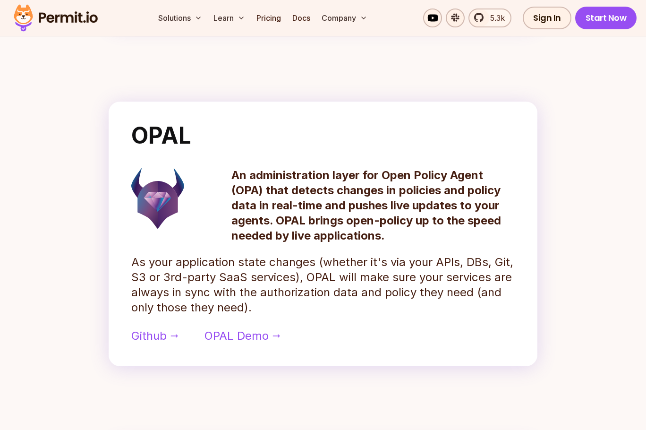
scroll to position [369, 0]
click at [233, 342] on span "OPAL Demo" at bounding box center [237, 335] width 64 height 15
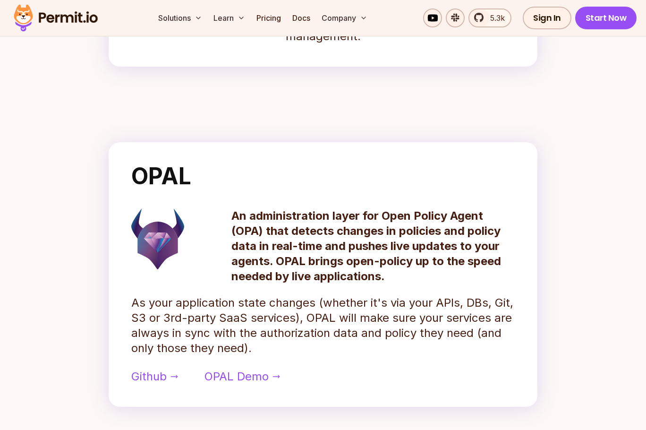
scroll to position [180, 0]
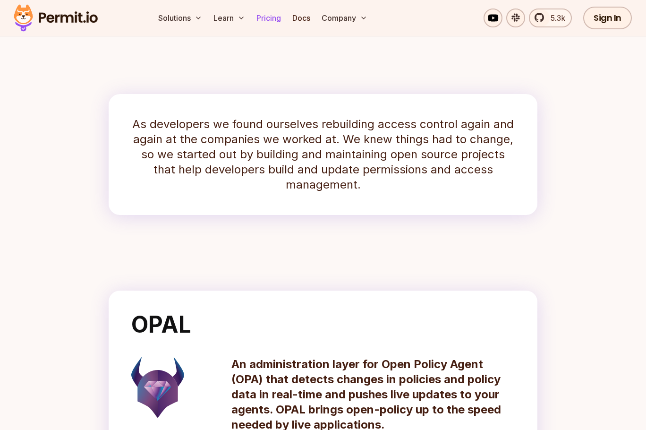
click at [278, 21] on link "Pricing" at bounding box center [269, 18] width 32 height 19
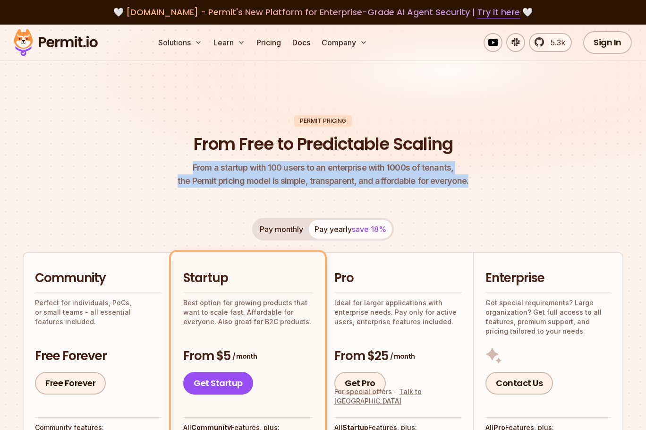
drag, startPoint x: 191, startPoint y: 170, endPoint x: 493, endPoint y: 182, distance: 301.6
click at [493, 182] on header "Permit Pricing From Free to Predictable Scaling From a startup with 100 users t…" at bounding box center [323, 151] width 601 height 73
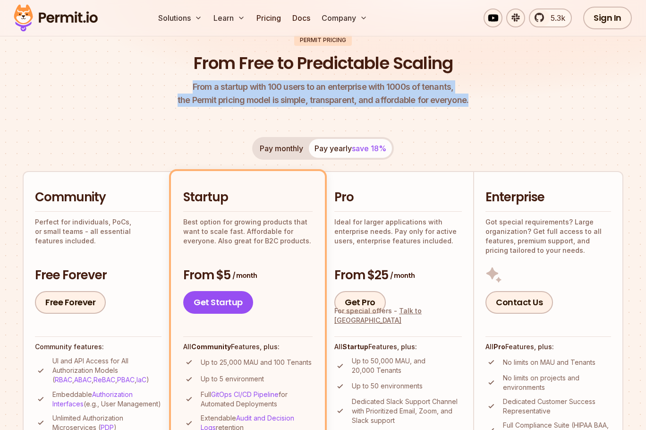
scroll to position [81, 0]
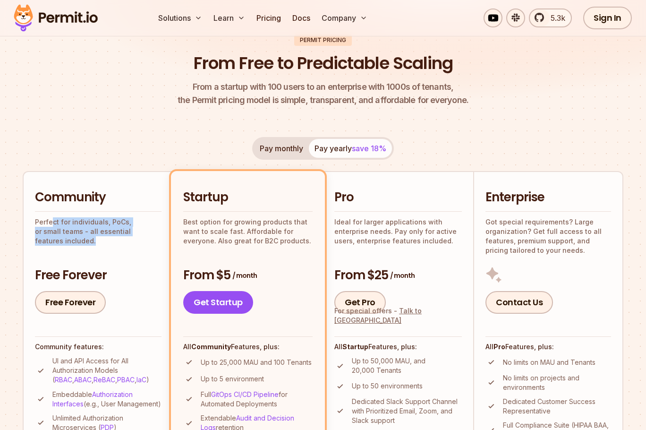
drag, startPoint x: 54, startPoint y: 226, endPoint x: 170, endPoint y: 237, distance: 116.7
click at [170, 237] on li "Community Perfect for individuals, PoCs, or small teams - all essential feature…" at bounding box center [98, 350] width 150 height 358
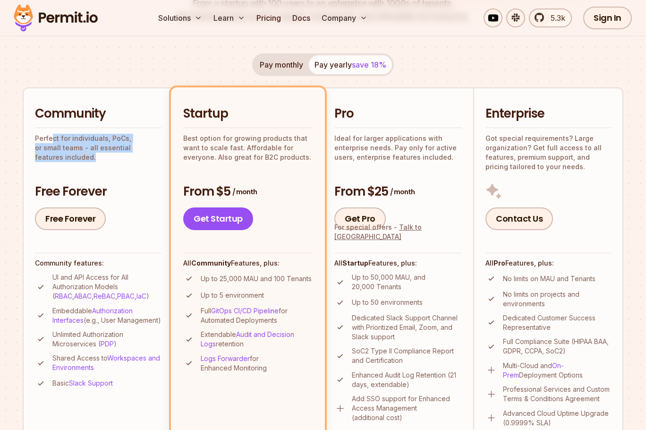
scroll to position [165, 0]
click at [110, 307] on link "Authorization Interfaces" at bounding box center [92, 314] width 80 height 17
click at [81, 217] on link "Free Forever" at bounding box center [70, 218] width 71 height 23
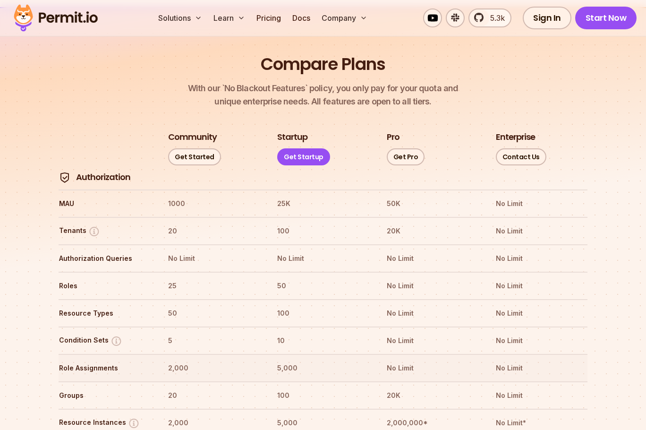
scroll to position [1039, 0]
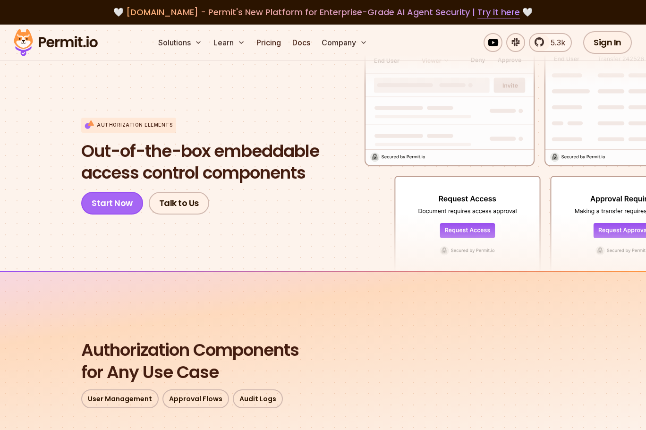
click at [120, 210] on link "Start Now" at bounding box center [112, 203] width 62 height 23
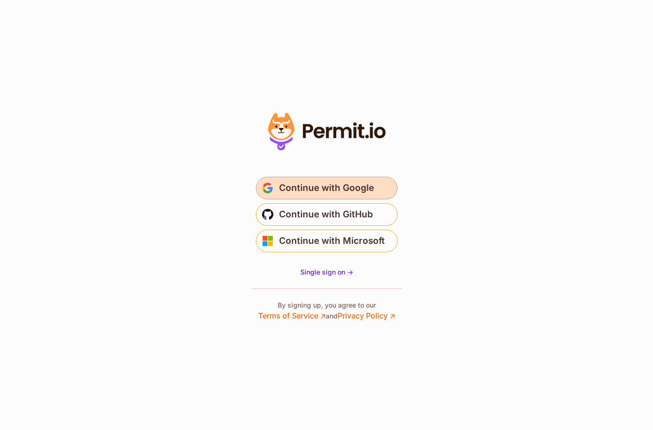
click at [341, 193] on span "Continue with Google" at bounding box center [326, 187] width 95 height 15
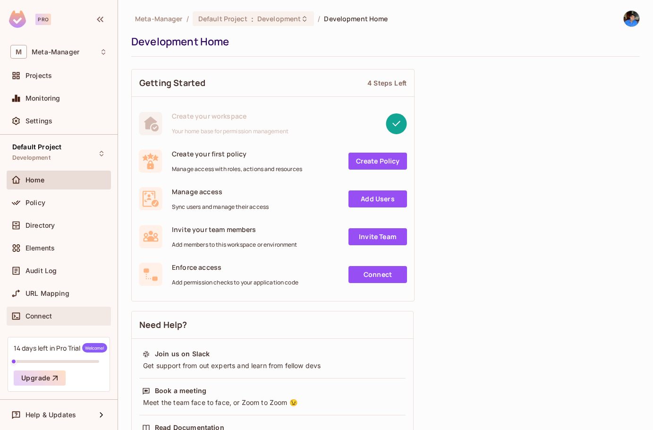
click at [43, 313] on span "Connect" at bounding box center [39, 316] width 26 height 8
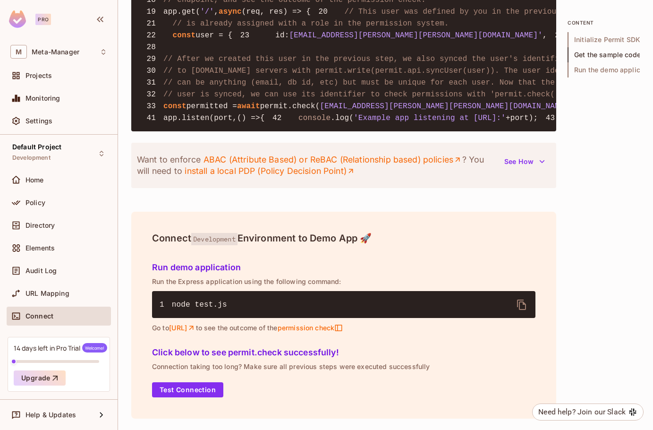
scroll to position [928, 0]
click at [36, 248] on span "Elements" at bounding box center [40, 248] width 29 height 8
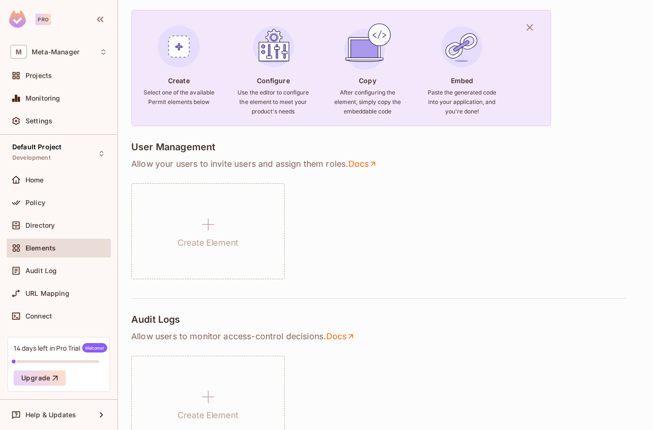
scroll to position [70, 0]
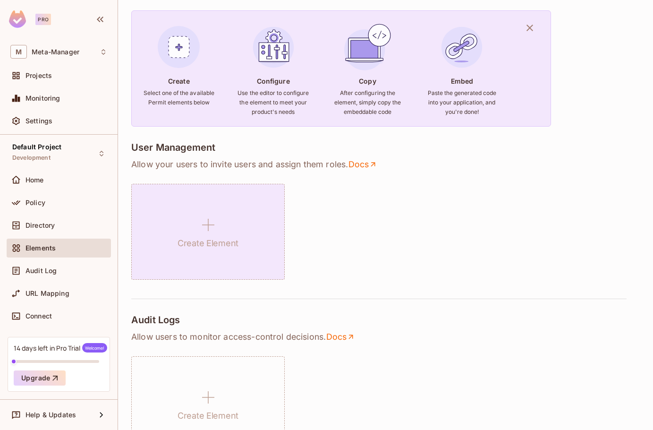
click at [208, 223] on icon at bounding box center [208, 225] width 12 height 12
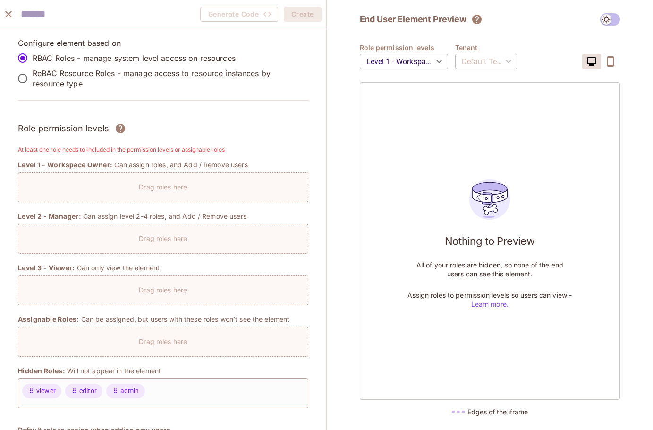
click at [160, 184] on p "Drag roles here" at bounding box center [163, 186] width 48 height 9
click at [180, 187] on p "Drag roles here" at bounding box center [163, 186] width 48 height 9
click at [411, 57] on body "Pro M Meta-Manager Projects Monitoring Settings Default Project Development Hom…" at bounding box center [326, 215] width 653 height 430
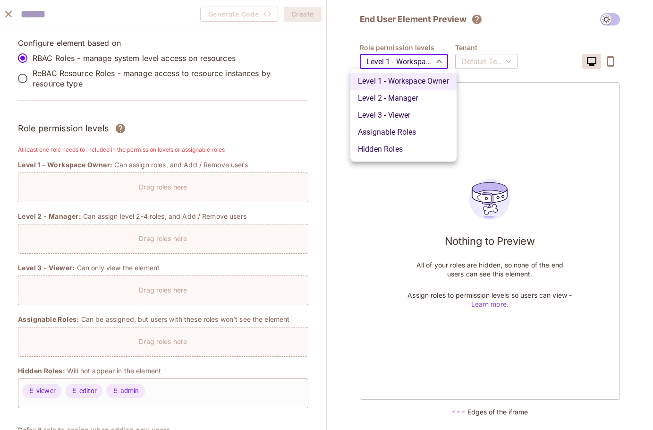
click at [402, 78] on li "Level 1 - Workspace Owner" at bounding box center [404, 81] width 106 height 17
drag, startPoint x: 411, startPoint y: 61, endPoint x: 261, endPoint y: 106, distance: 156.3
click at [261, 106] on body "Pro M Meta-Manager Projects Monitoring Settings Default Project Development Hom…" at bounding box center [326, 215] width 653 height 430
click at [505, 139] on div at bounding box center [326, 215] width 653 height 430
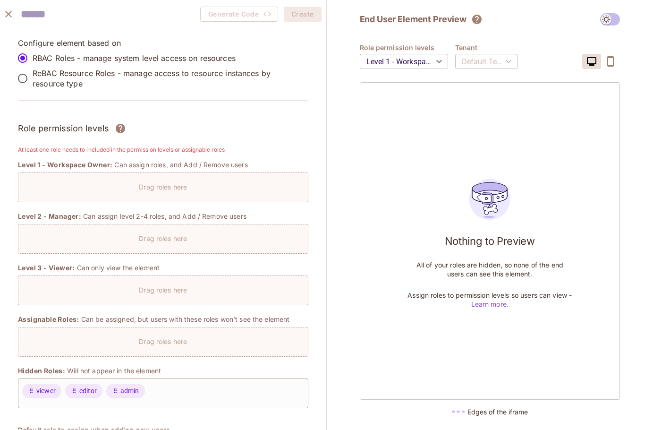
click at [215, 180] on div "Drag roles here" at bounding box center [163, 185] width 290 height 14
click at [187, 186] on p "Drag roles here" at bounding box center [163, 186] width 48 height 9
click at [468, 60] on div "Default Tenant" at bounding box center [486, 61] width 62 height 26
click at [478, 60] on div "Default Tenant" at bounding box center [486, 61] width 62 height 26
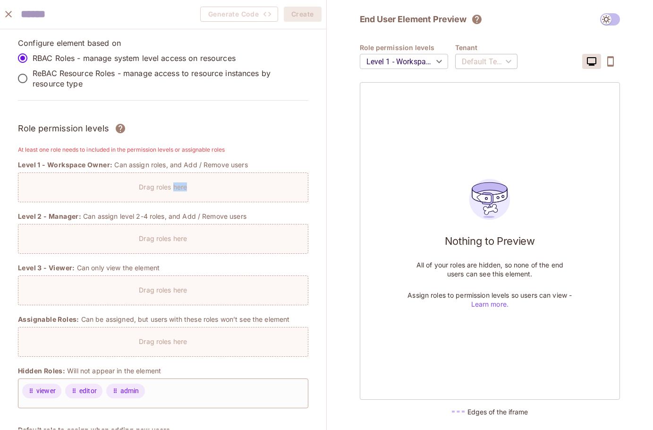
click at [615, 60] on icon "button" at bounding box center [610, 61] width 11 height 11
click at [601, 64] on button "button" at bounding box center [591, 61] width 19 height 15
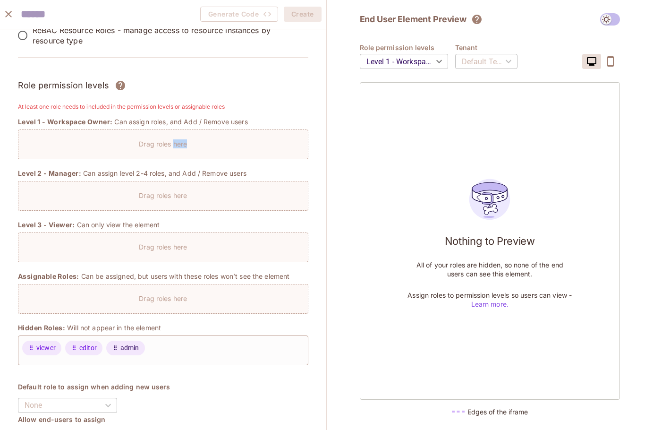
scroll to position [43, 0]
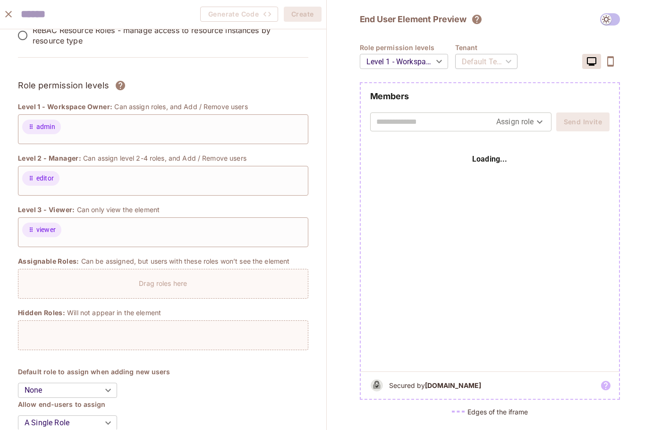
click at [82, 295] on div "Drag roles here" at bounding box center [163, 284] width 291 height 30
click at [119, 284] on div "Drag roles here" at bounding box center [163, 281] width 290 height 14
click at [146, 282] on p "Drag roles here" at bounding box center [163, 283] width 48 height 9
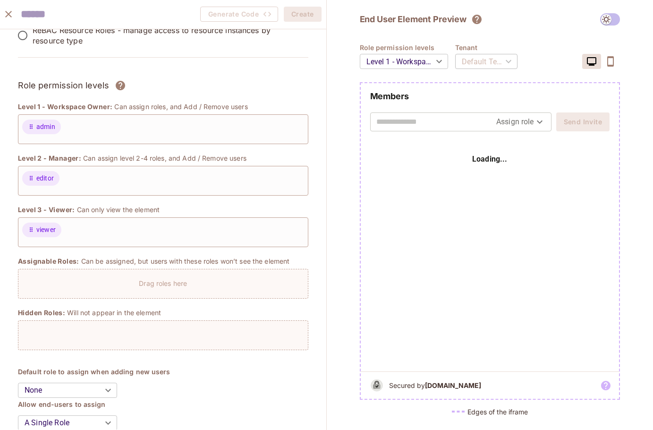
click at [97, 338] on div at bounding box center [163, 335] width 291 height 30
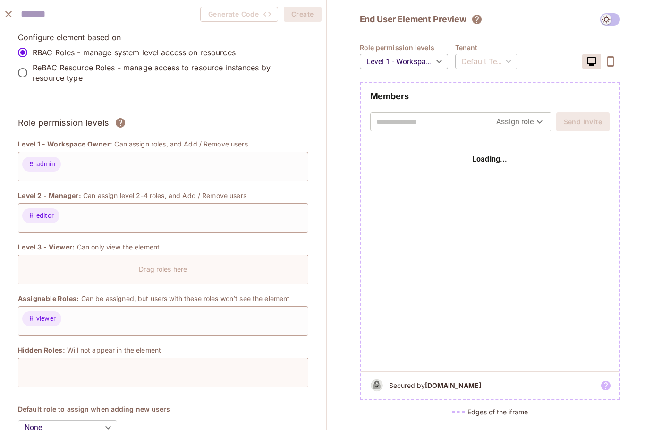
scroll to position [0, 0]
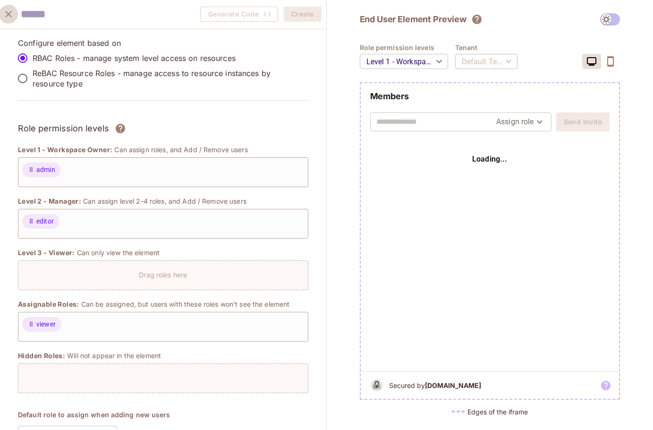
click at [5, 16] on icon "close" at bounding box center [8, 14] width 11 height 11
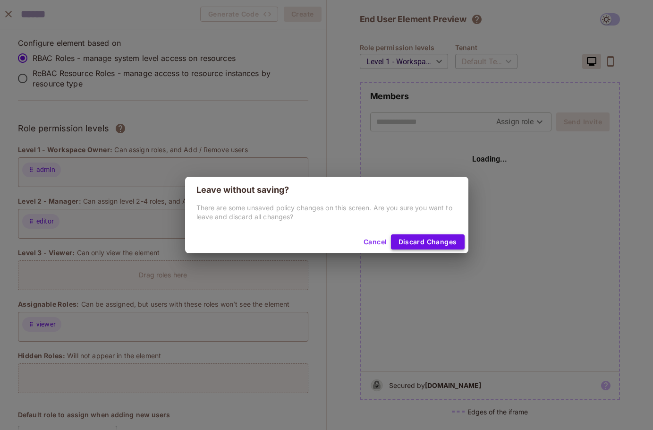
click at [413, 247] on button "Discard Changes" at bounding box center [428, 241] width 74 height 15
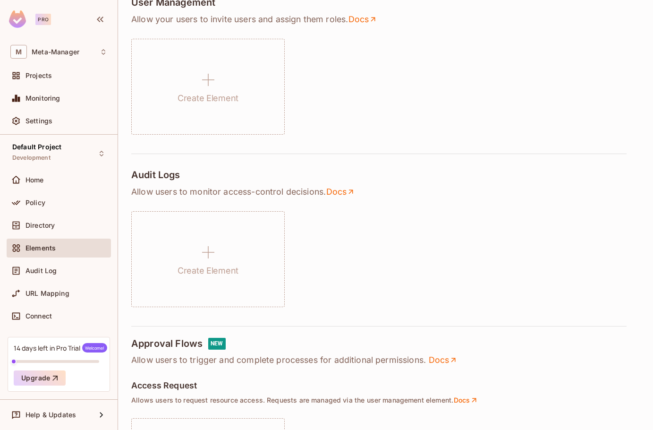
scroll to position [215, 0]
click at [85, 349] on span "Welcome!" at bounding box center [94, 347] width 25 height 9
click at [68, 347] on div "14 days left in Pro Trial Welcome!" at bounding box center [61, 347] width 94 height 9
click at [46, 377] on button "Upgrade" at bounding box center [40, 377] width 52 height 15
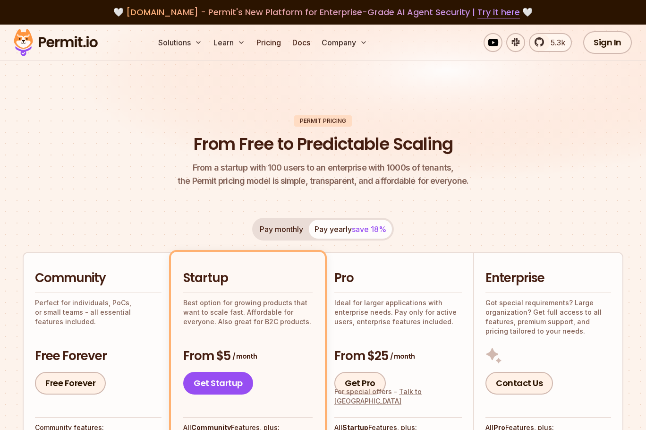
click at [83, 284] on h2 "Community" at bounding box center [98, 278] width 127 height 17
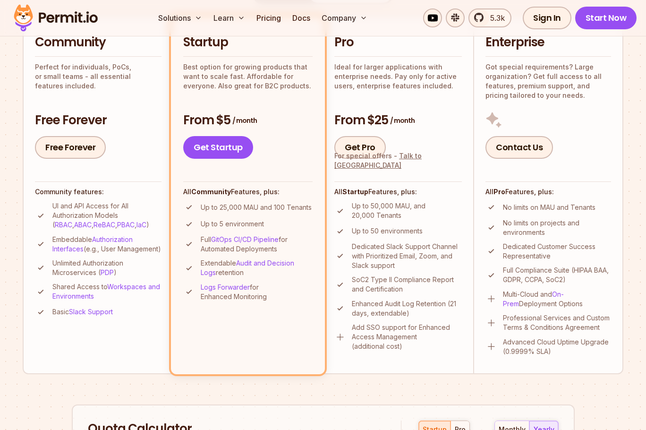
scroll to position [236, 0]
click at [75, 277] on p "Unlimited Authorization Microservices ( PDP )" at bounding box center [106, 267] width 109 height 19
drag, startPoint x: 50, startPoint y: 238, endPoint x: 67, endPoint y: 234, distance: 17.3
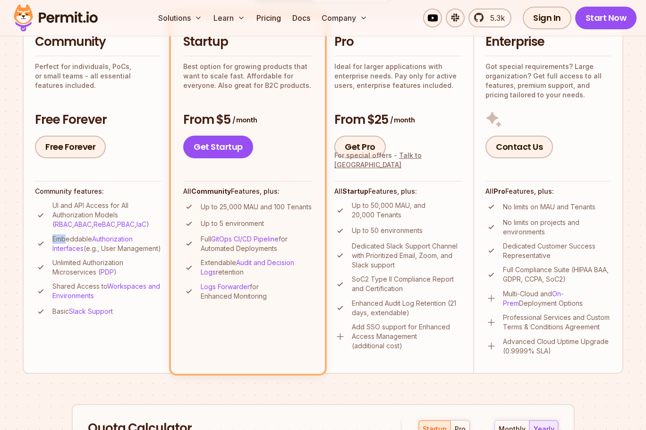
click at [66, 234] on li "Embeddable Authorization Interfaces (e.g., User Management)" at bounding box center [98, 243] width 127 height 19
click at [73, 248] on link "Authorization Interfaces" at bounding box center [92, 243] width 80 height 17
click at [159, 253] on p "Embeddable Authorization Interfaces (e.g., User Management)" at bounding box center [106, 243] width 109 height 19
click at [609, 21] on link "Start Now" at bounding box center [606, 18] width 62 height 23
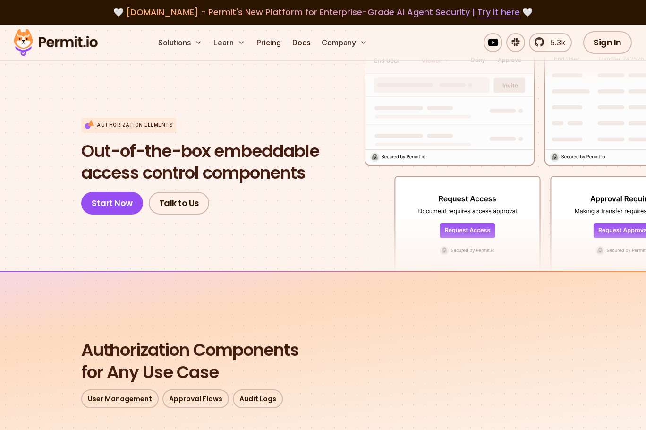
drag, startPoint x: 510, startPoint y: 205, endPoint x: 406, endPoint y: 210, distance: 103.6
click at [407, 210] on div "Authorization Elements Out-of-the-box embeddable access control components Star…" at bounding box center [323, 166] width 484 height 97
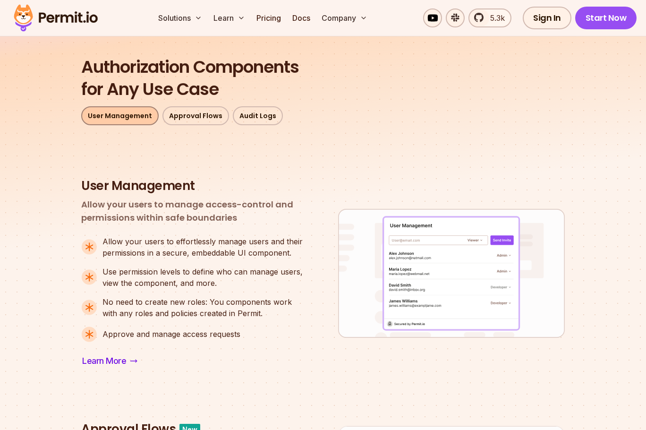
click at [141, 112] on link "User Management" at bounding box center [119, 115] width 77 height 19
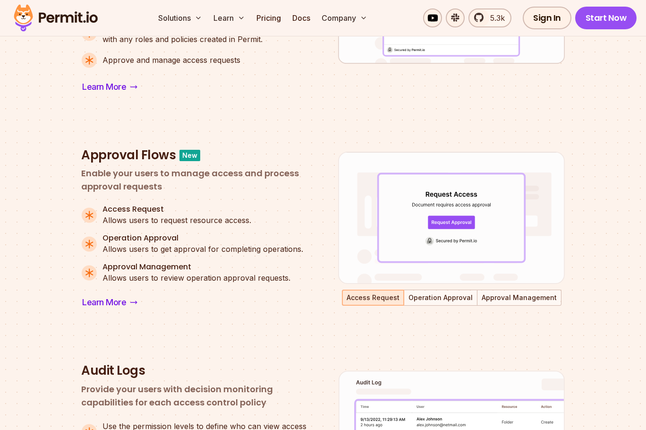
scroll to position [557, 0]
click at [428, 299] on button "Operation Approval" at bounding box center [441, 297] width 72 height 14
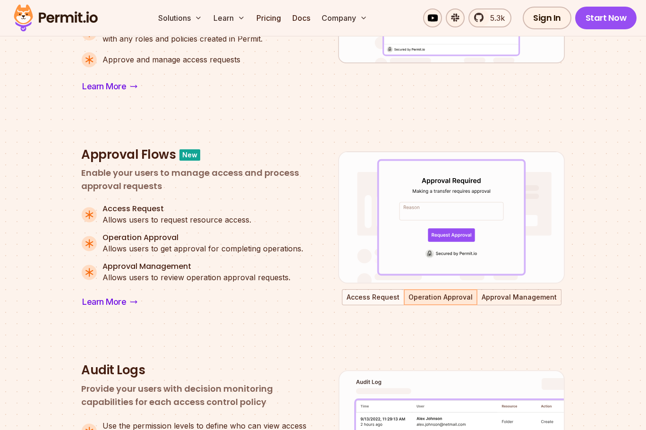
click at [495, 299] on button "Approval Management" at bounding box center [519, 297] width 83 height 14
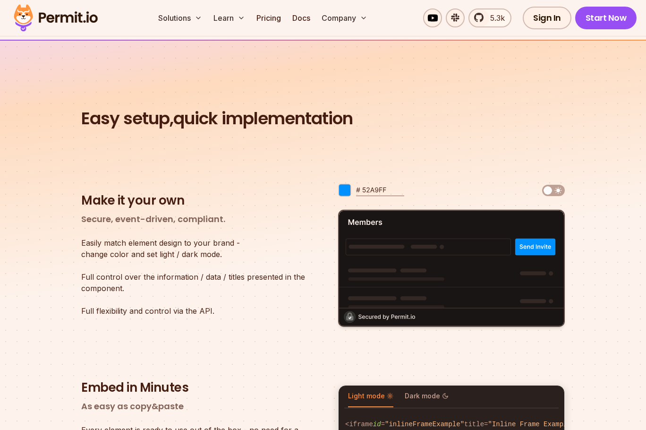
scroll to position [1322, 0]
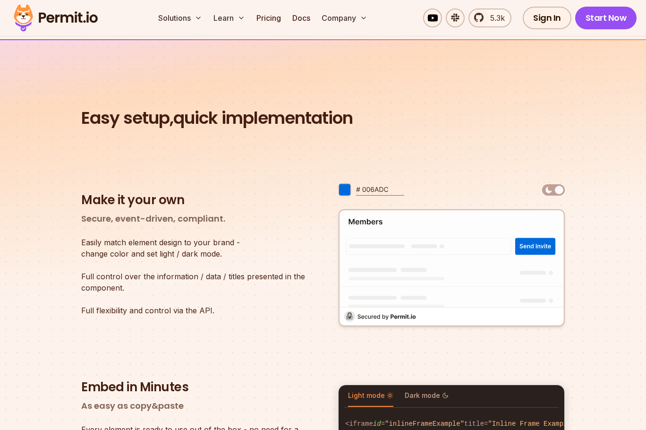
click at [552, 188] on img at bounding box center [553, 189] width 23 height 11
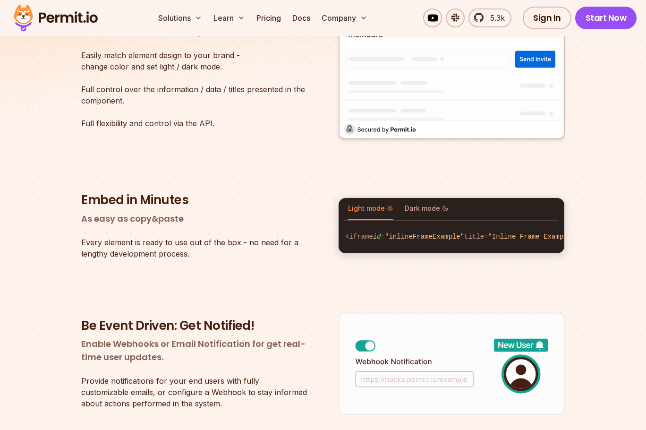
scroll to position [1511, 0]
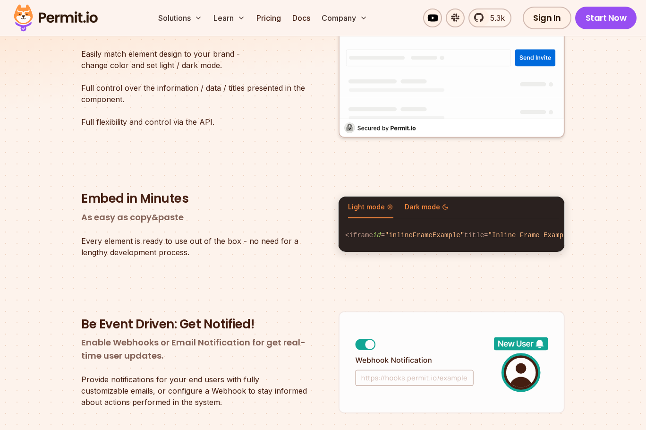
click at [420, 202] on span "Dark mode" at bounding box center [427, 206] width 44 height 9
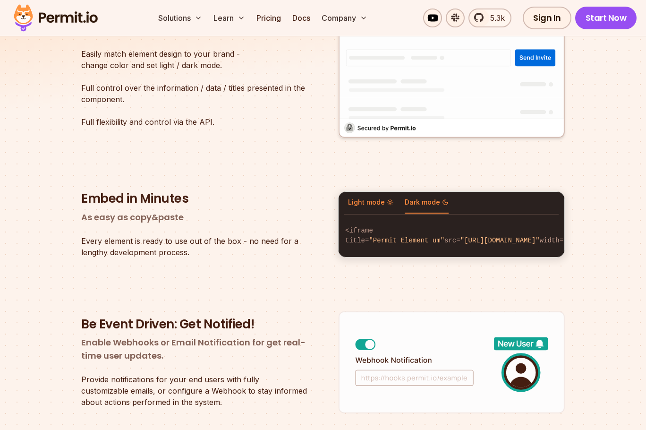
click at [381, 202] on span "Light mode" at bounding box center [370, 201] width 45 height 9
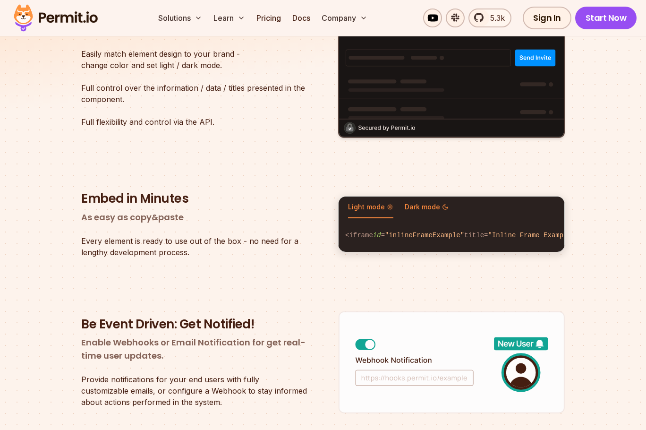
click at [415, 202] on span "Dark mode" at bounding box center [427, 206] width 44 height 9
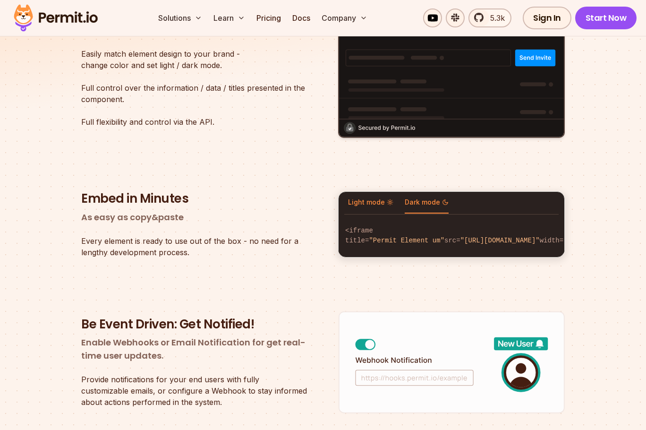
click at [360, 205] on span "Light mode" at bounding box center [370, 201] width 45 height 9
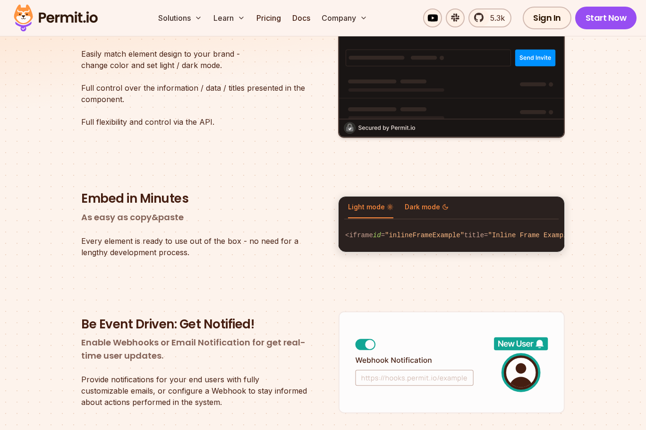
click at [411, 202] on span "Dark mode" at bounding box center [427, 206] width 44 height 9
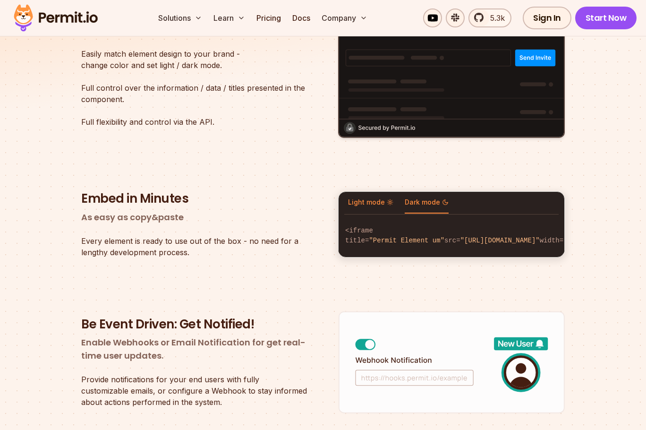
click at [360, 200] on span "Light mode" at bounding box center [370, 201] width 45 height 9
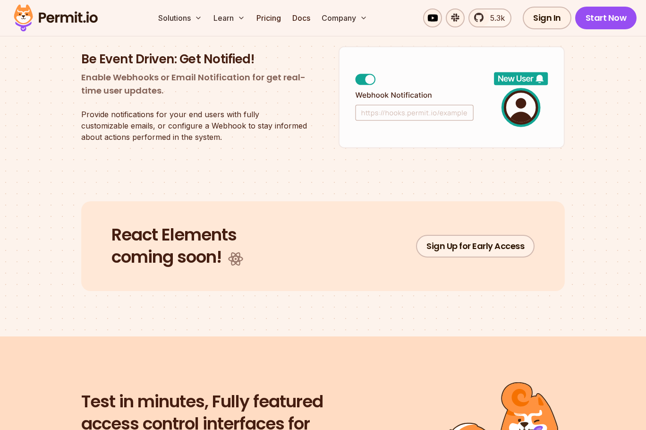
scroll to position [1776, 0]
click at [184, 255] on span "coming soon!" at bounding box center [166, 256] width 110 height 24
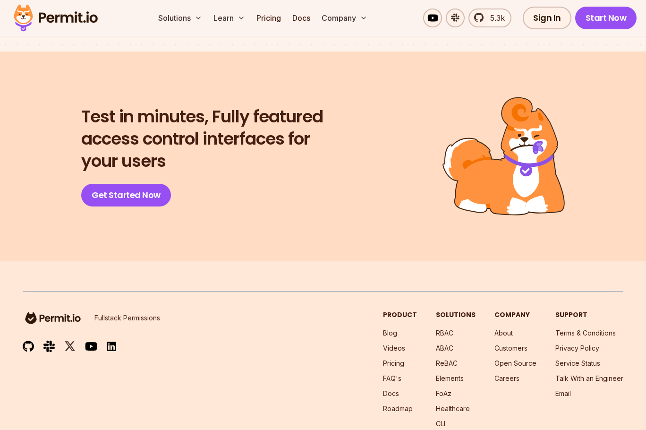
scroll to position [2150, 0]
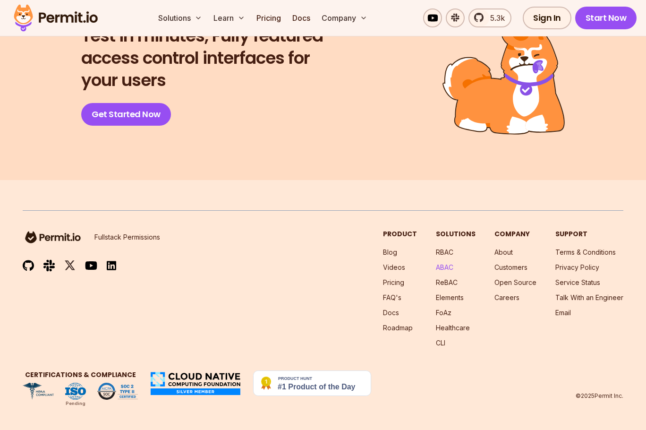
click at [449, 268] on link "ABAC" at bounding box center [444, 267] width 17 height 8
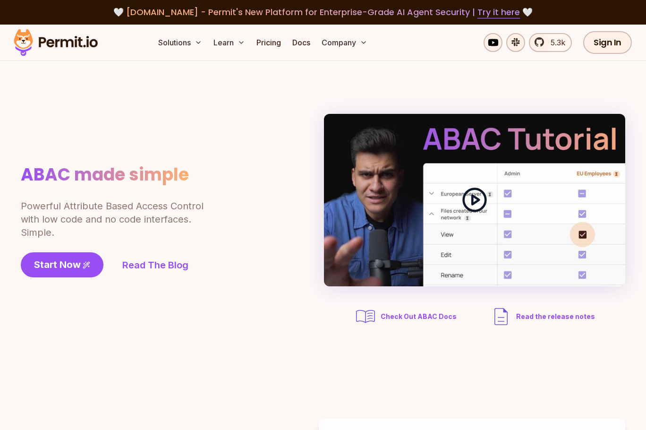
click at [467, 197] on icon at bounding box center [475, 200] width 26 height 26
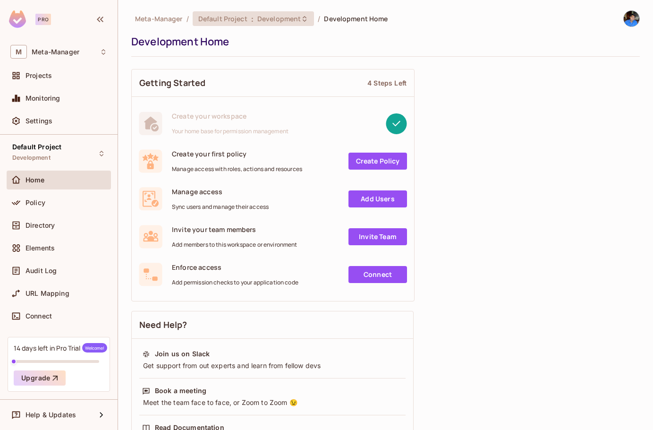
click at [295, 18] on span "Development" at bounding box center [278, 18] width 43 height 9
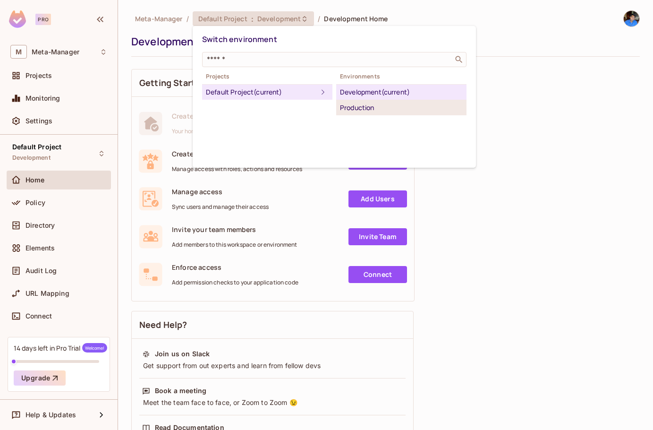
click at [414, 110] on div "Production" at bounding box center [401, 107] width 123 height 11
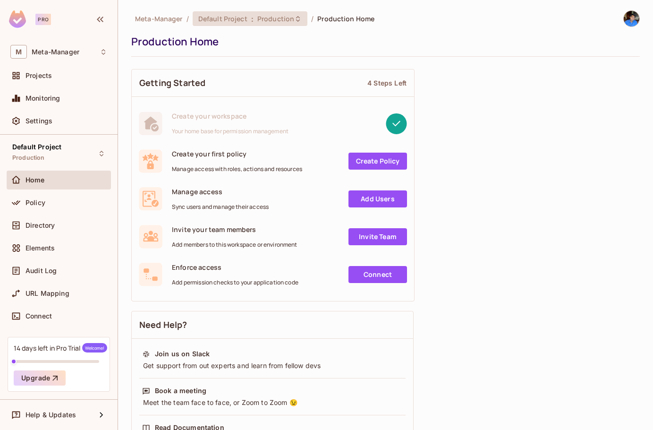
click at [234, 15] on span "Default Project" at bounding box center [222, 18] width 49 height 9
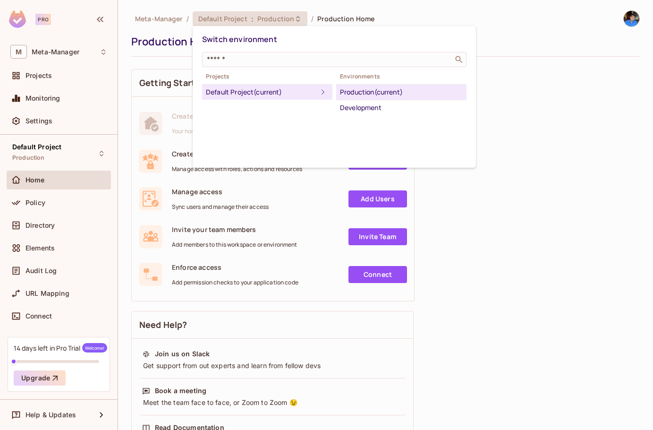
click at [148, 19] on div at bounding box center [326, 215] width 653 height 430
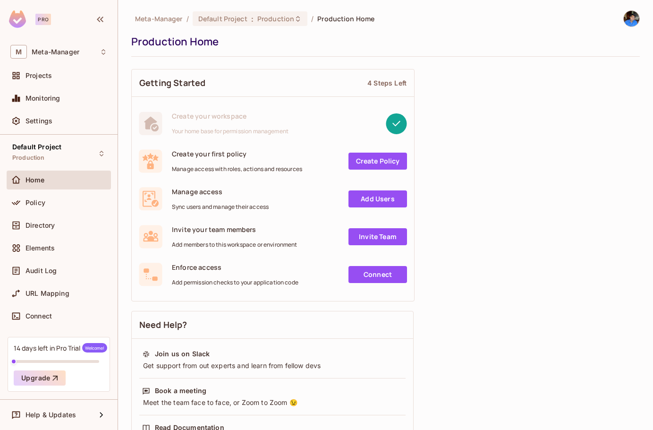
click at [150, 17] on span "Meta-Manager" at bounding box center [159, 18] width 48 height 9
click at [240, 20] on span "Default Project" at bounding box center [222, 18] width 49 height 9
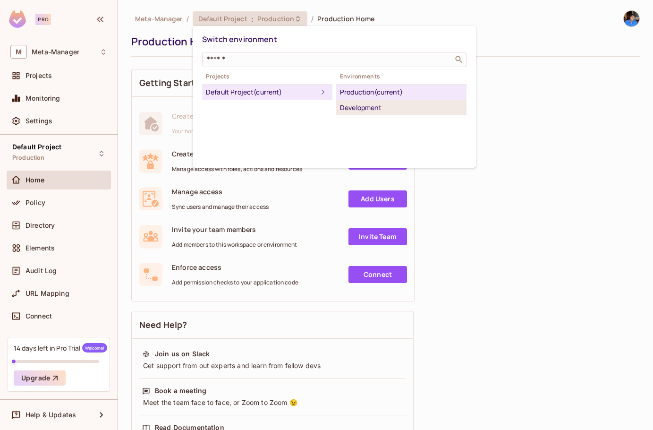
click at [363, 104] on div "Development" at bounding box center [401, 107] width 123 height 11
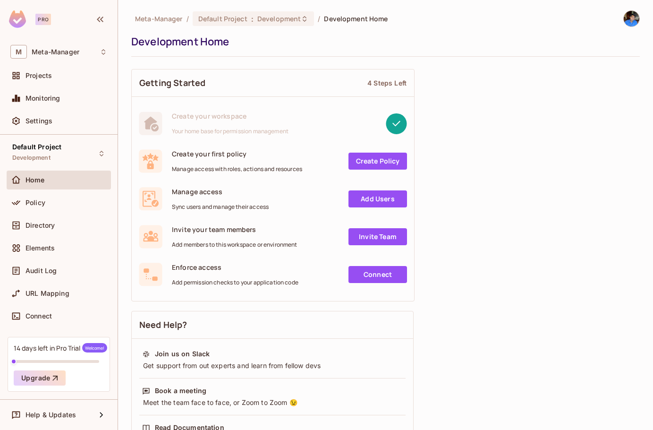
click at [379, 161] on link "Create Policy" at bounding box center [378, 161] width 59 height 17
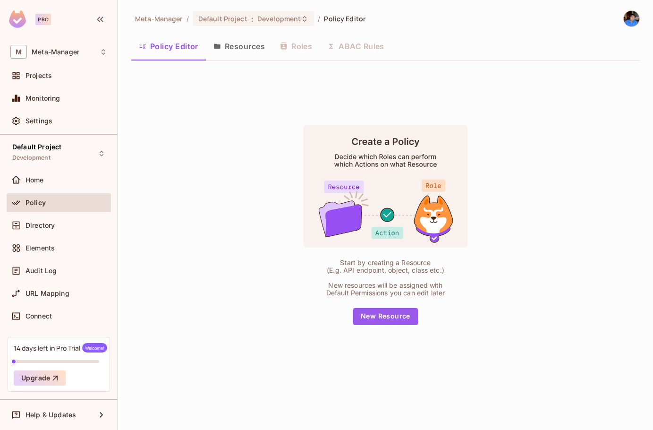
click at [395, 310] on button "New Resource" at bounding box center [385, 316] width 65 height 17
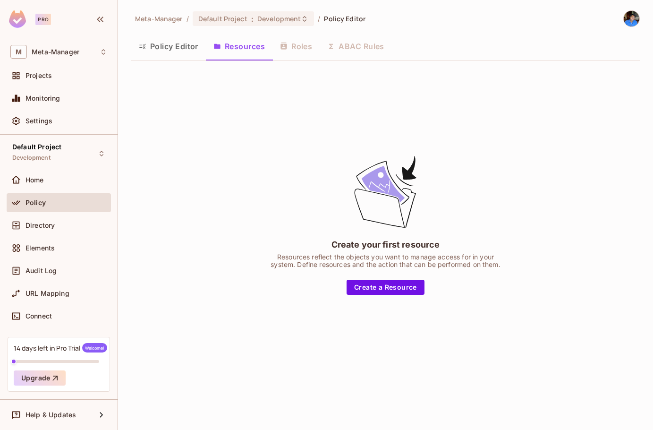
click at [187, 44] on button "Policy Editor" at bounding box center [168, 46] width 75 height 24
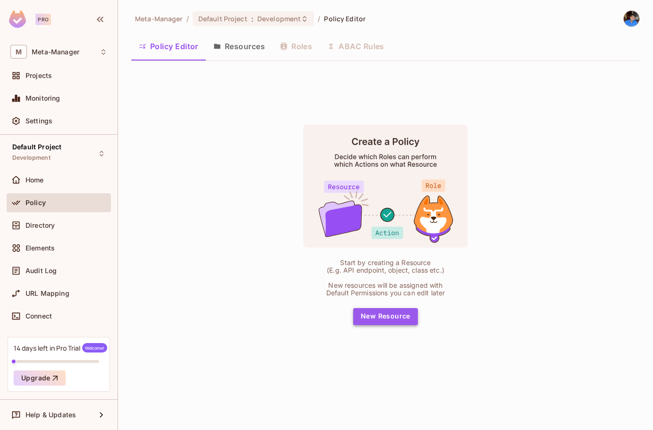
click at [403, 320] on button "New Resource" at bounding box center [385, 316] width 65 height 17
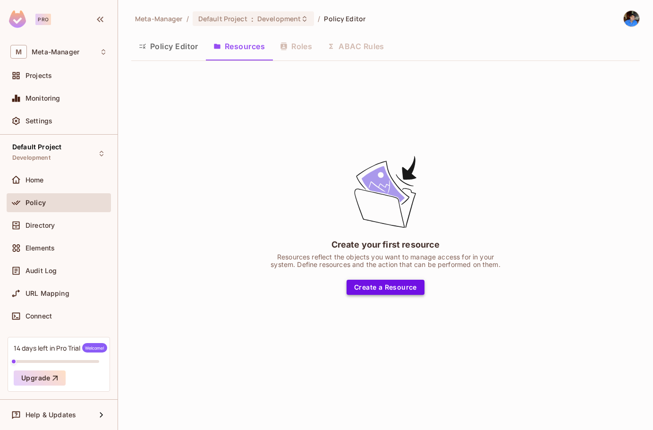
click at [382, 294] on button "Create a Resource" at bounding box center [386, 287] width 78 height 15
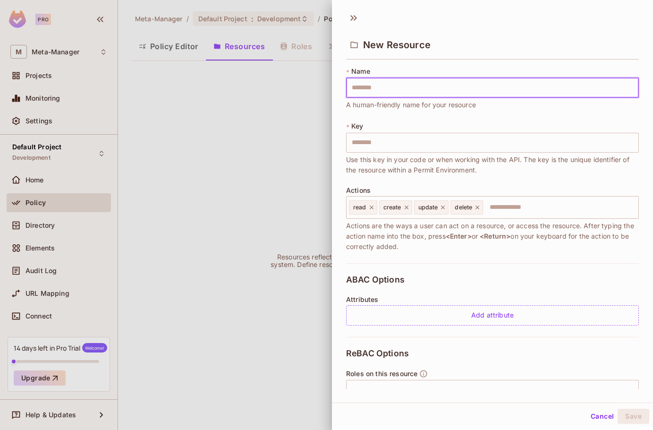
click at [362, 90] on input "text" at bounding box center [492, 88] width 293 height 20
type input "*"
type input "**"
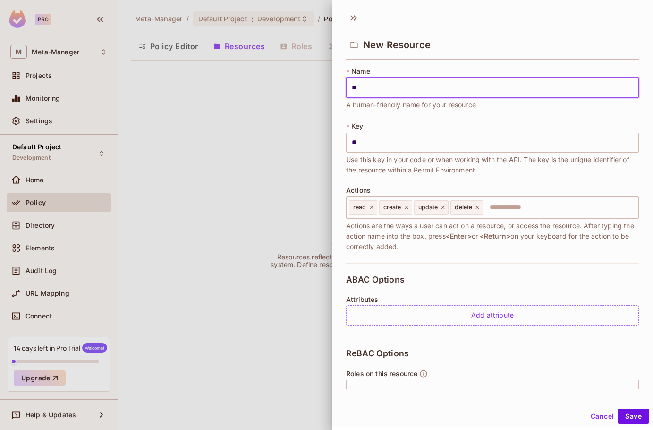
type input "***"
type input "****"
type input "******"
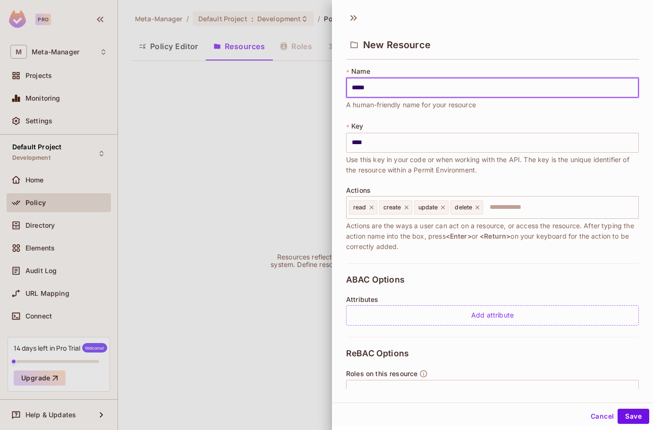
type input "******"
type input "*******"
type input "********"
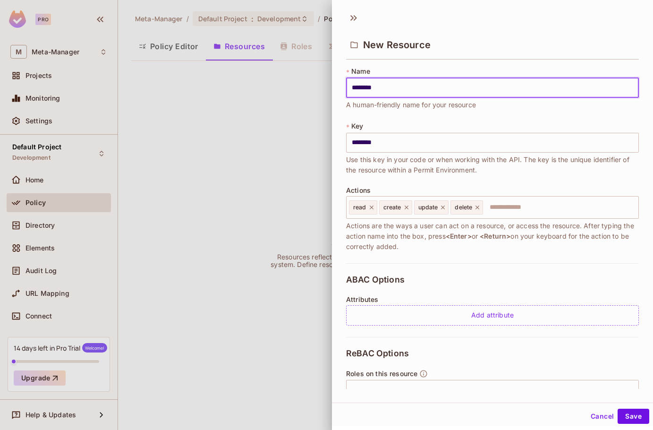
type input "*********"
type input "**********"
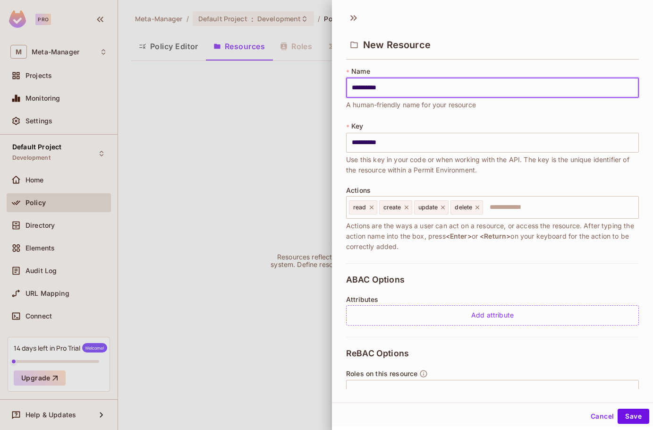
type input "**********"
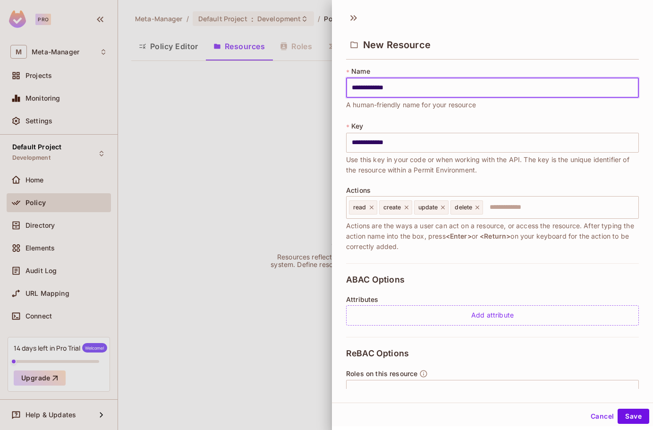
type input "**********"
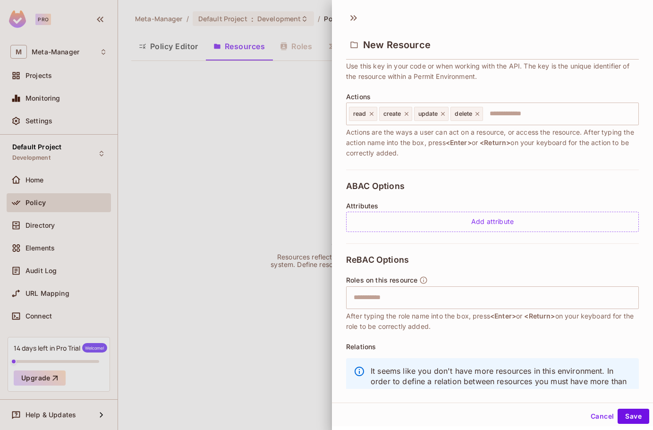
scroll to position [94, 0]
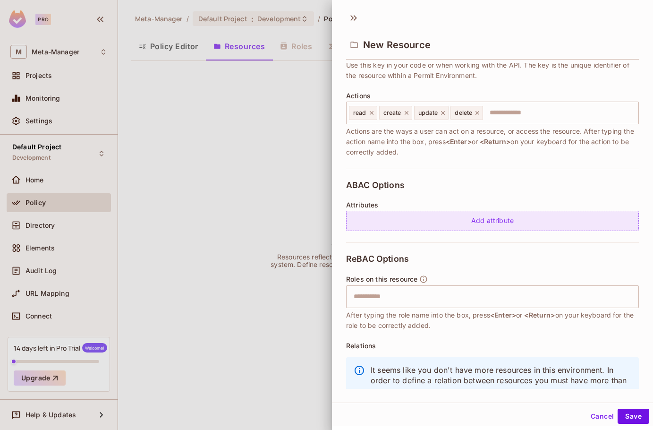
type input "**********"
click at [473, 222] on div "Add attribute" at bounding box center [492, 221] width 293 height 20
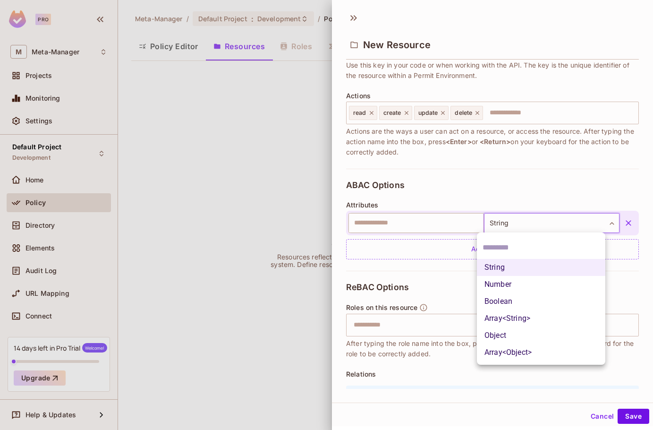
click at [584, 224] on body "**********" at bounding box center [326, 215] width 653 height 430
click at [584, 224] on div at bounding box center [326, 215] width 653 height 430
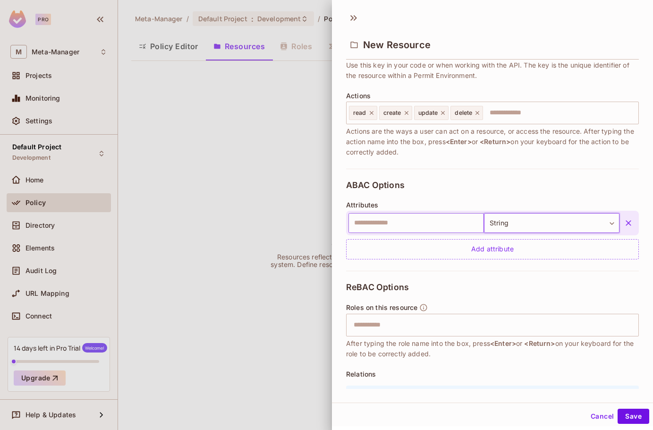
click at [374, 217] on input "text" at bounding box center [417, 223] width 136 height 20
click at [372, 219] on input "text" at bounding box center [417, 223] width 136 height 20
click at [357, 203] on span "Attributes" at bounding box center [362, 205] width 33 height 8
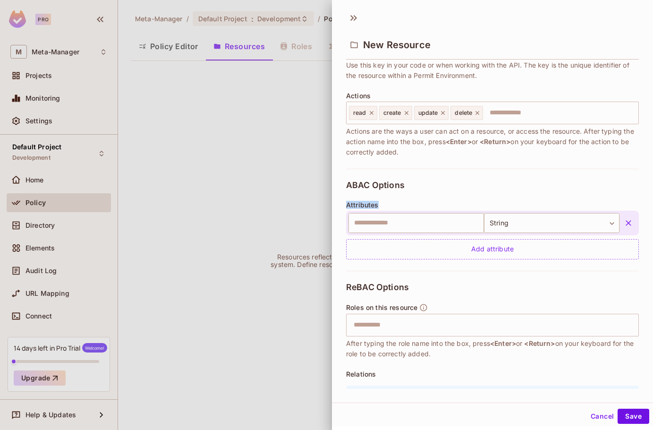
click at [357, 203] on span "Attributes" at bounding box center [362, 205] width 33 height 8
click at [380, 228] on input "text" at bounding box center [417, 223] width 136 height 20
click at [384, 222] on input "**********" at bounding box center [417, 223] width 136 height 20
click at [389, 220] on input "**********" at bounding box center [417, 223] width 136 height 20
click at [413, 220] on input "**********" at bounding box center [417, 223] width 136 height 20
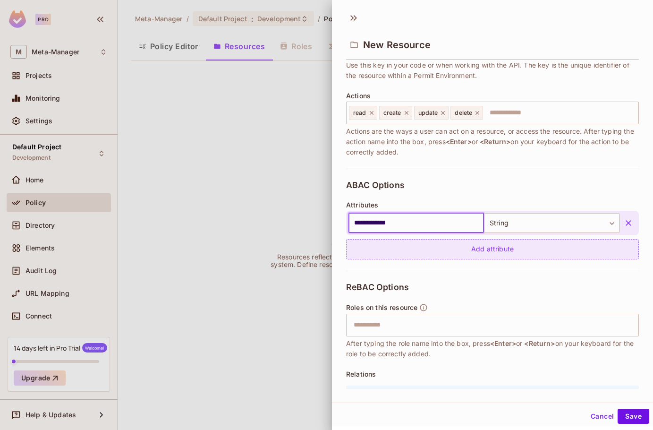
type input "**********"
click at [488, 248] on div "Add attribute" at bounding box center [492, 249] width 293 height 20
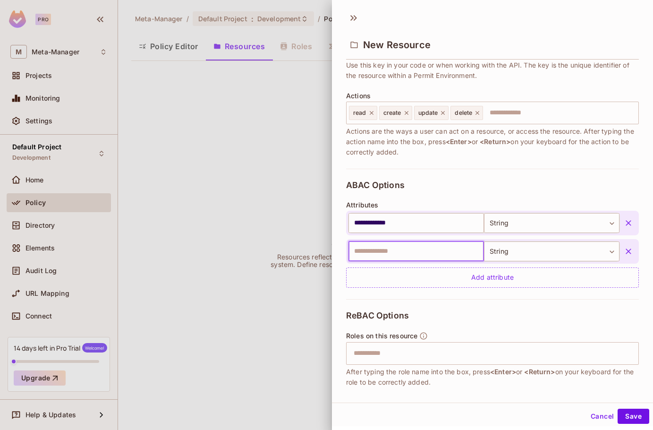
click at [382, 252] on input "text" at bounding box center [417, 251] width 136 height 20
click at [440, 216] on input "**********" at bounding box center [417, 223] width 136 height 20
click at [379, 251] on input "text" at bounding box center [417, 251] width 136 height 20
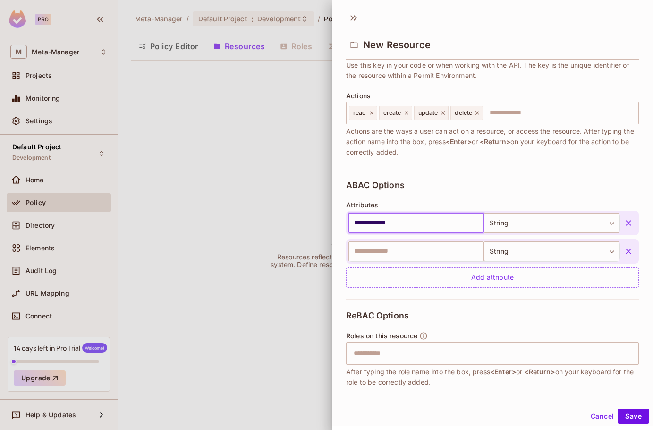
click at [385, 224] on input "**********" at bounding box center [417, 223] width 136 height 20
click at [382, 247] on input "text" at bounding box center [417, 251] width 136 height 20
click at [380, 222] on input "**********" at bounding box center [417, 223] width 136 height 20
click at [409, 224] on input "**********" at bounding box center [417, 223] width 136 height 20
click at [626, 249] on icon "button" at bounding box center [629, 251] width 6 height 6
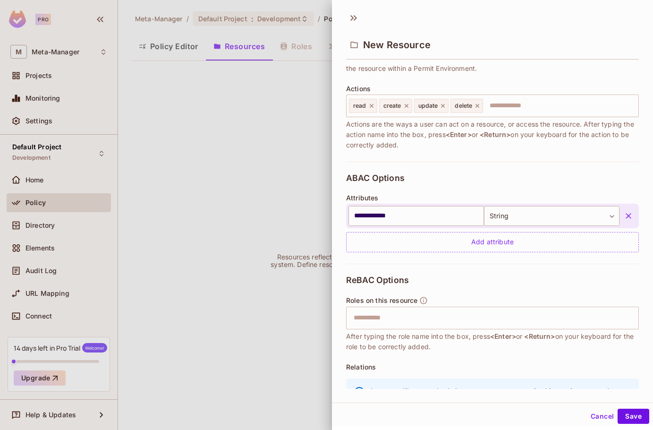
scroll to position [154, 0]
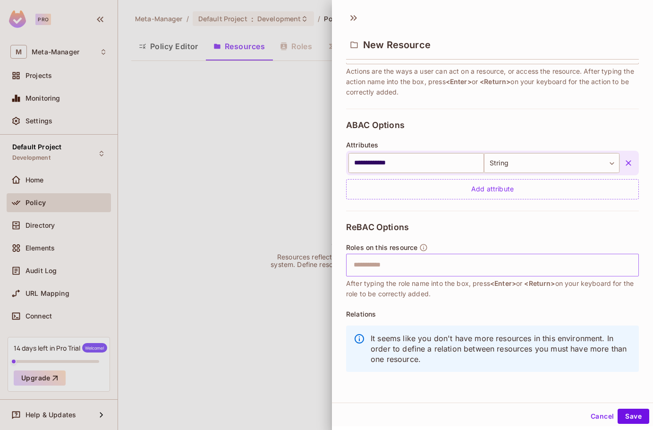
click at [445, 266] on input "text" at bounding box center [491, 265] width 287 height 19
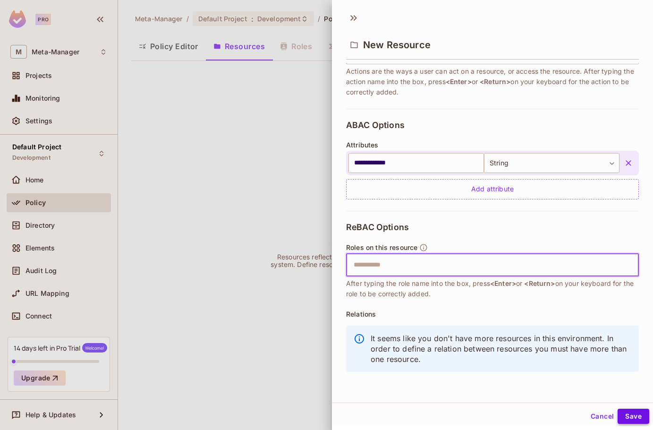
click at [625, 410] on button "Save" at bounding box center [634, 416] width 32 height 15
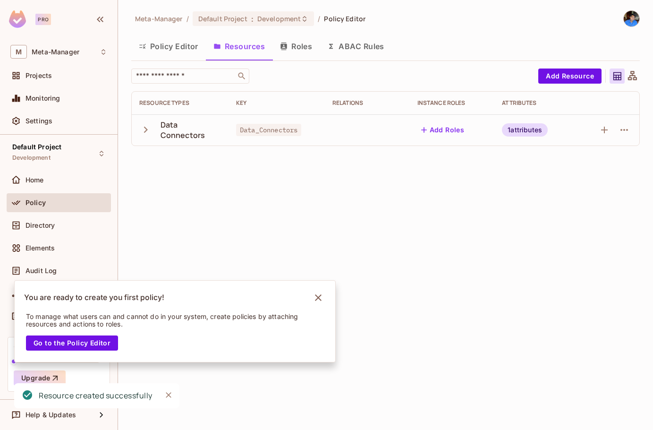
click at [145, 126] on icon "button" at bounding box center [145, 129] width 13 height 13
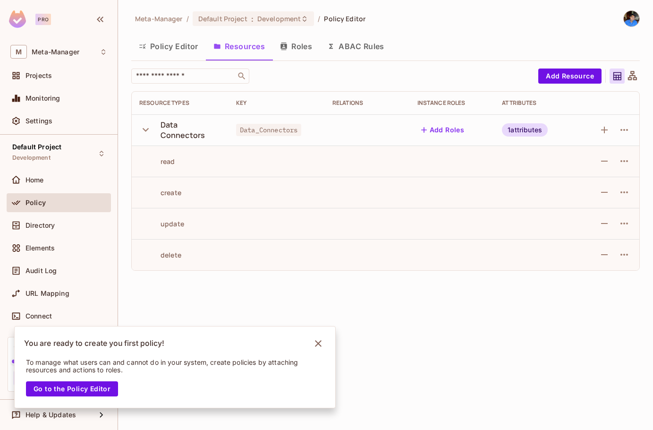
click at [299, 51] on button "Roles" at bounding box center [296, 46] width 47 height 24
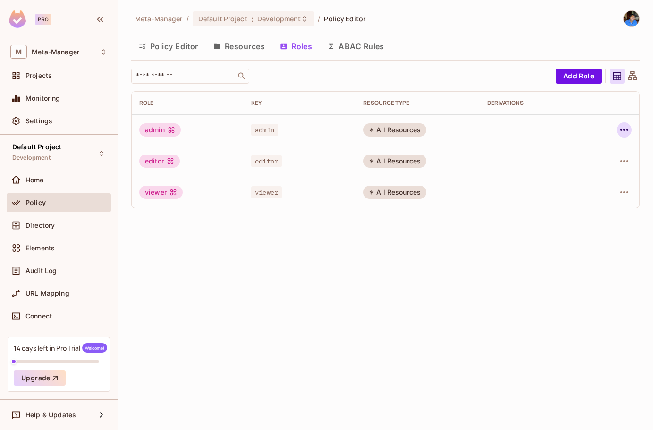
click at [625, 131] on icon "button" at bounding box center [624, 129] width 11 height 11
click at [211, 188] on div at bounding box center [326, 215] width 653 height 430
click at [350, 159] on td "editor" at bounding box center [300, 160] width 112 height 31
click at [357, 50] on button "ABAC Rules" at bounding box center [356, 46] width 72 height 24
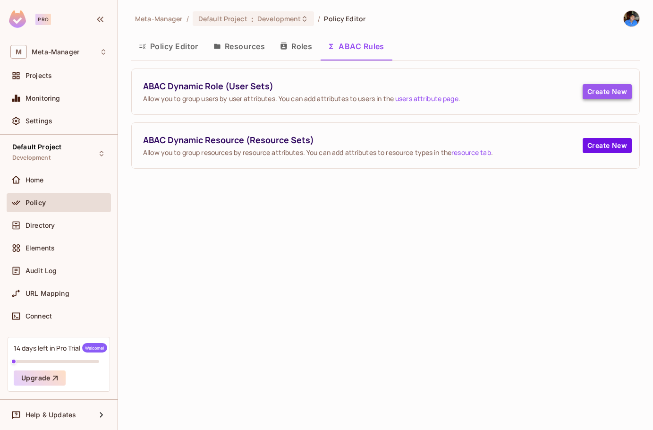
click at [604, 88] on button "Create New" at bounding box center [607, 91] width 49 height 15
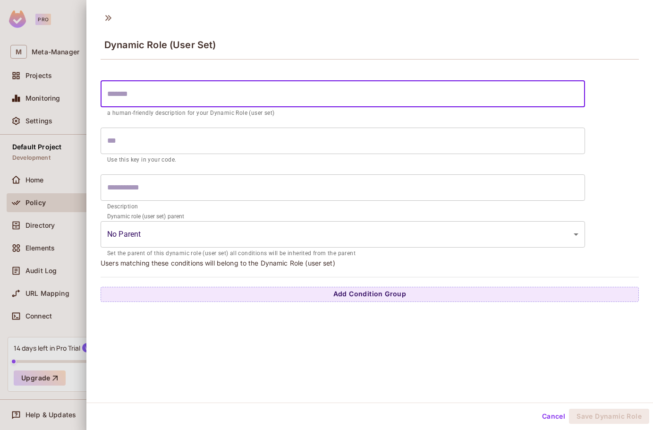
click at [132, 90] on input "text" at bounding box center [343, 94] width 485 height 26
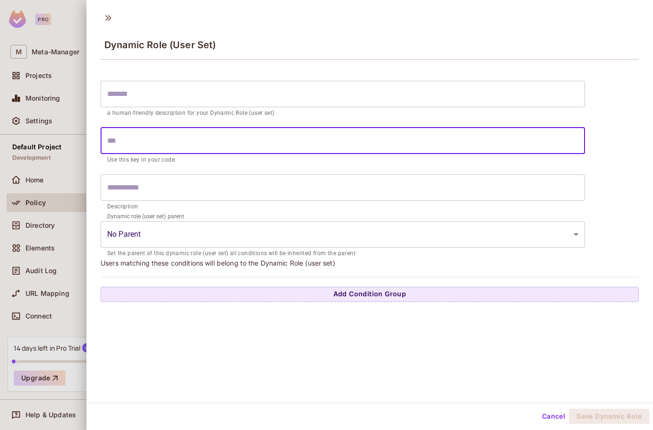
click at [125, 144] on input "text" at bounding box center [343, 141] width 485 height 26
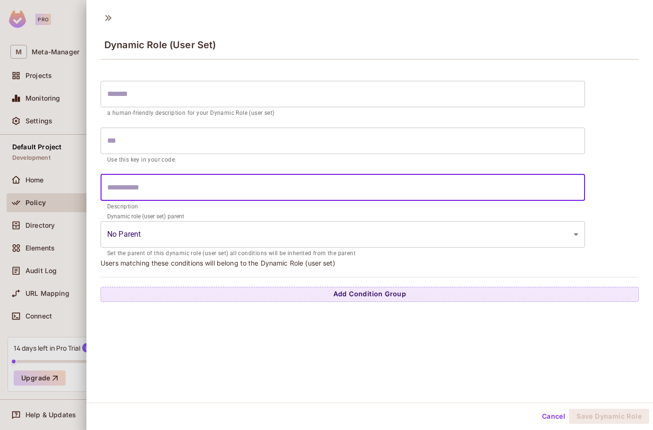
click at [159, 185] on input "text" at bounding box center [343, 187] width 485 height 26
click at [169, 234] on body "Pro M Meta-Manager Projects Monitoring Settings Default Project Development Hom…" at bounding box center [326, 215] width 653 height 430
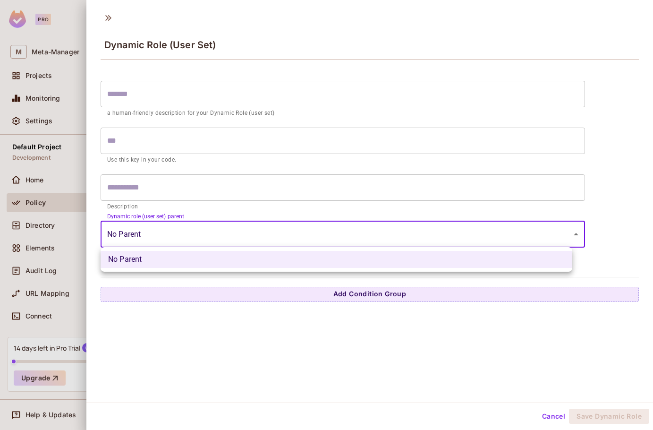
click at [158, 258] on li "No Parent" at bounding box center [337, 259] width 472 height 17
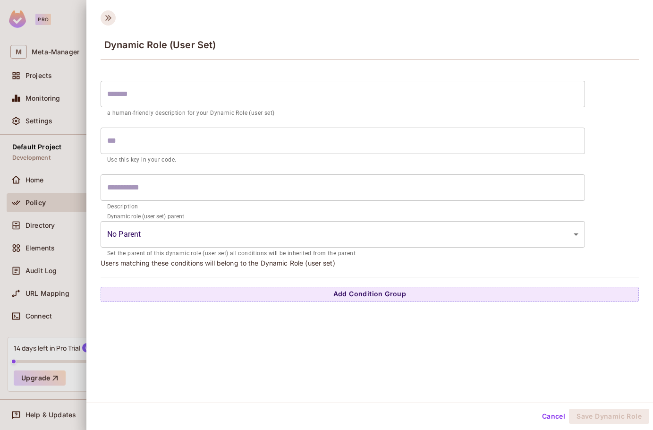
click at [111, 19] on icon at bounding box center [108, 17] width 15 height 15
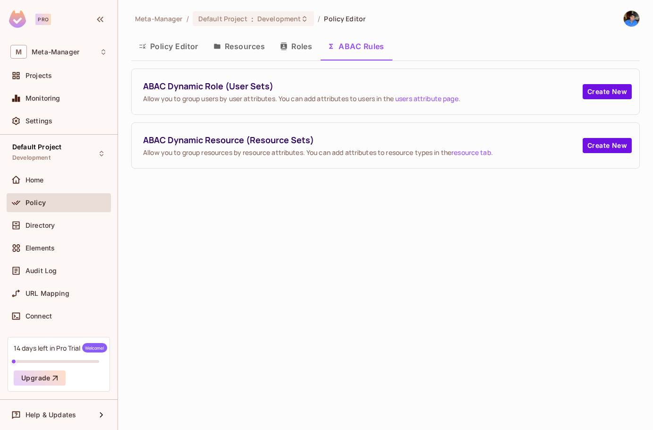
click at [44, 18] on div "Pro" at bounding box center [43, 19] width 16 height 11
click at [102, 18] on icon "button" at bounding box center [100, 20] width 7 height 6
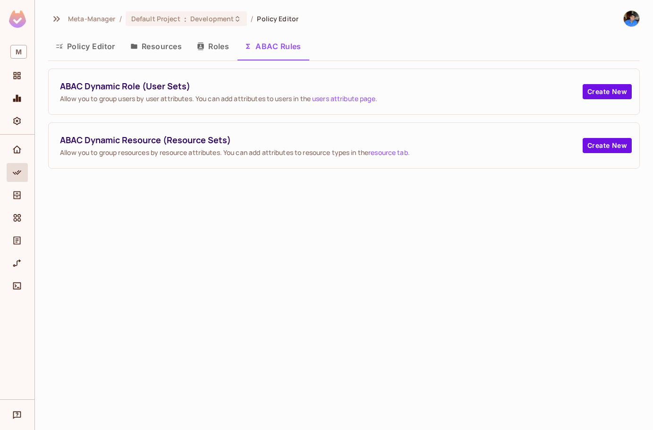
click at [26, 23] on img at bounding box center [17, 18] width 17 height 17
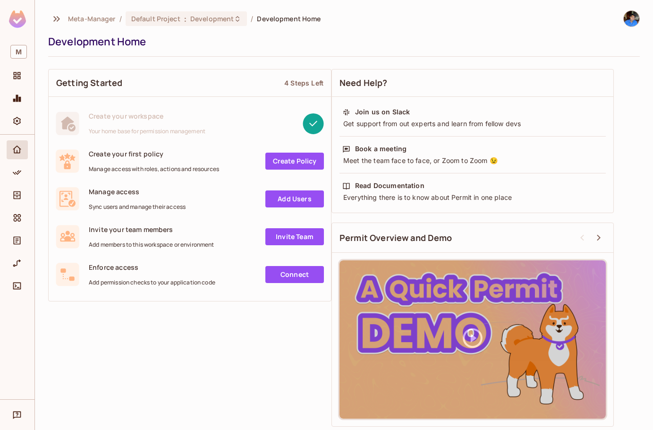
click at [628, 12] on img at bounding box center [632, 19] width 16 height 16
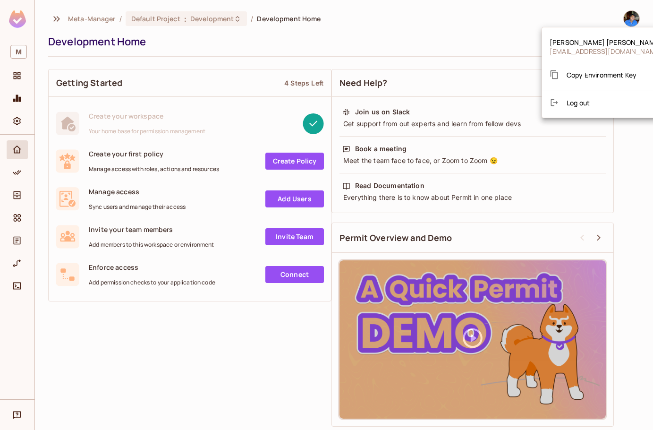
click at [576, 73] on span "Copy Environment Key" at bounding box center [602, 74] width 70 height 9
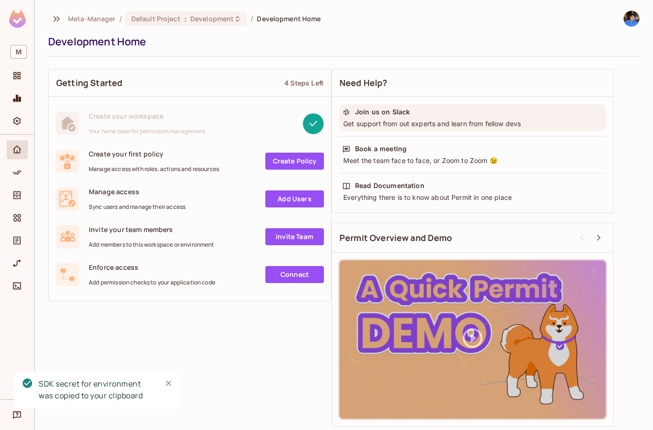
click at [367, 120] on div "Get support from out experts and learn from fellow devs" at bounding box center [472, 123] width 261 height 9
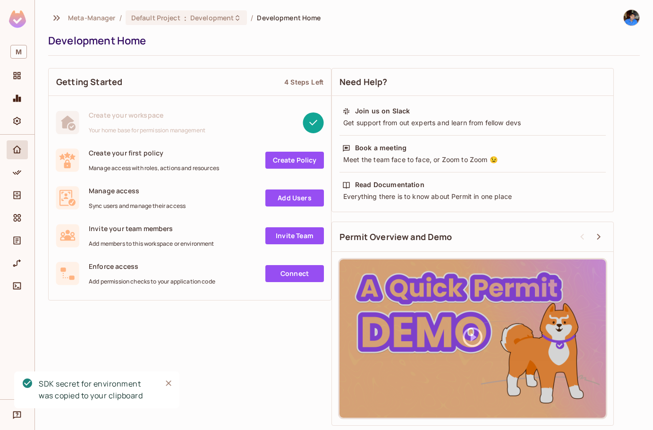
scroll to position [1, 0]
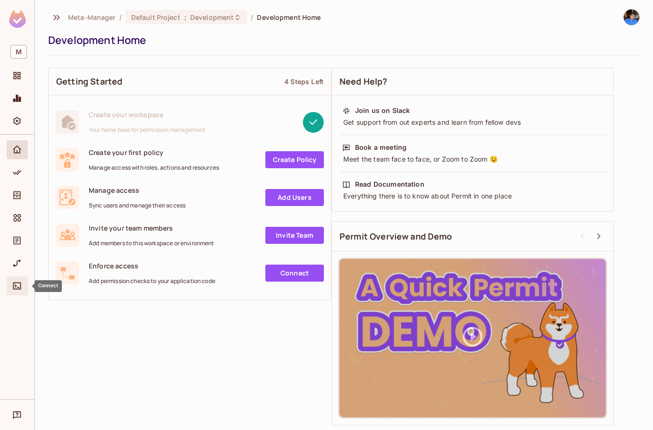
click at [8, 288] on div "Connect" at bounding box center [17, 285] width 21 height 19
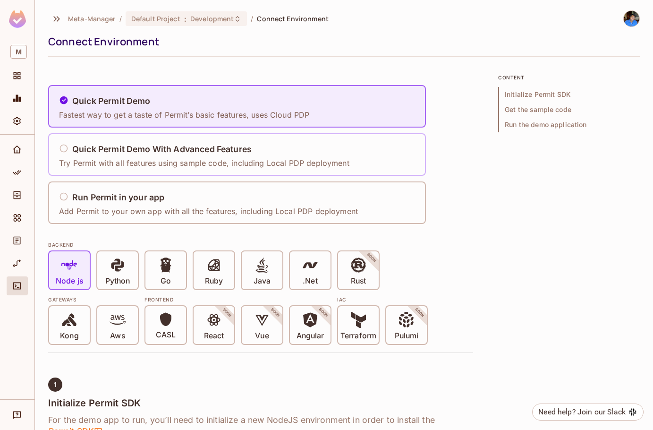
click at [177, 148] on h5 "Quick Permit Demo With Advanced Features" at bounding box center [162, 149] width 180 height 9
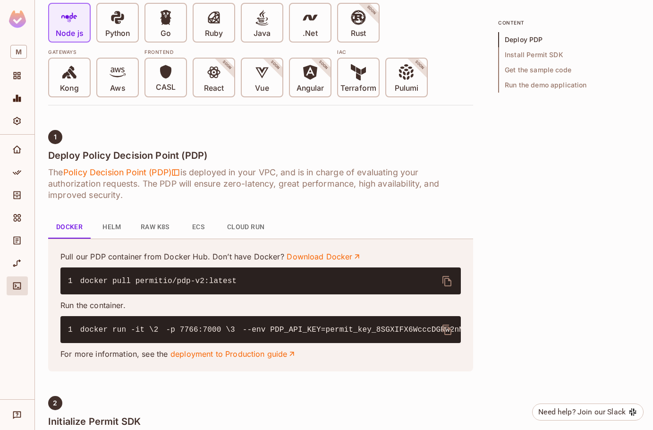
scroll to position [248, 0]
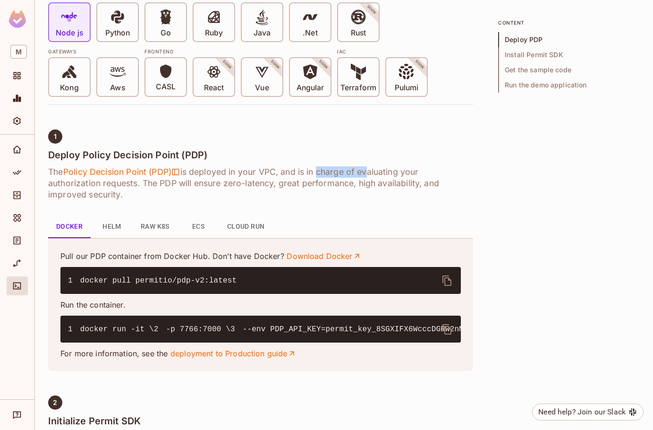
drag, startPoint x: 321, startPoint y: 172, endPoint x: 368, endPoint y: 167, distance: 47.9
click at [368, 167] on h6 "The Policy Decision Point (PDP) is deployed in your VPC, and is in charge of ev…" at bounding box center [260, 183] width 425 height 34
drag, startPoint x: 211, startPoint y: 183, endPoint x: 416, endPoint y: 180, distance: 205.5
click at [416, 180] on h6 "The Policy Decision Point (PDP) is deployed in your VPC, and is in charge of ev…" at bounding box center [260, 183] width 425 height 34
click at [240, 225] on button "Cloud Run" at bounding box center [246, 226] width 53 height 23
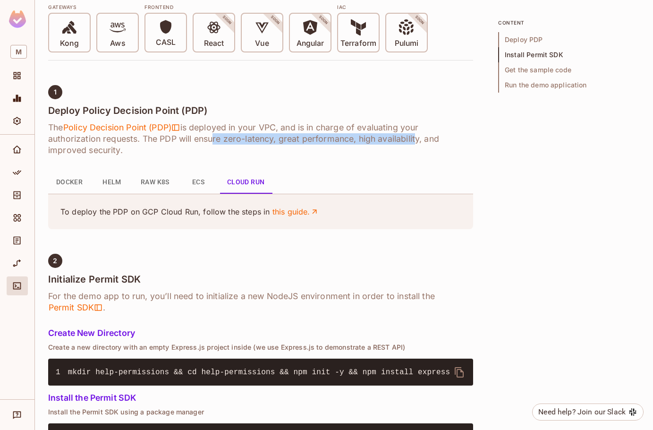
scroll to position [292, 0]
click at [199, 179] on button "ECS" at bounding box center [198, 182] width 43 height 23
click at [164, 183] on button "Raw K8s" at bounding box center [155, 182] width 44 height 23
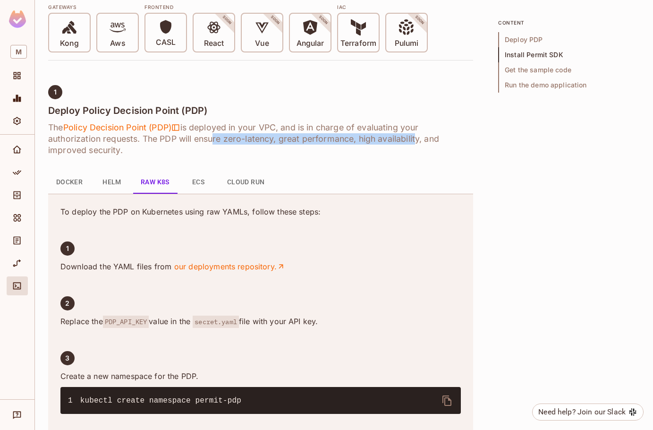
click at [116, 183] on button "Helm" at bounding box center [112, 182] width 43 height 23
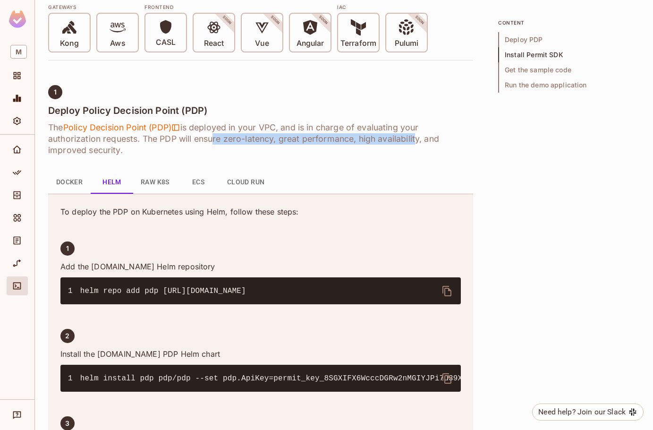
click at [76, 182] on button "Docker" at bounding box center [69, 182] width 43 height 23
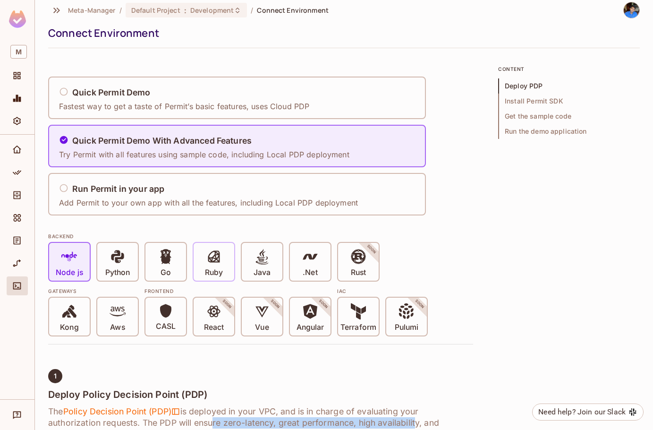
scroll to position [0, 0]
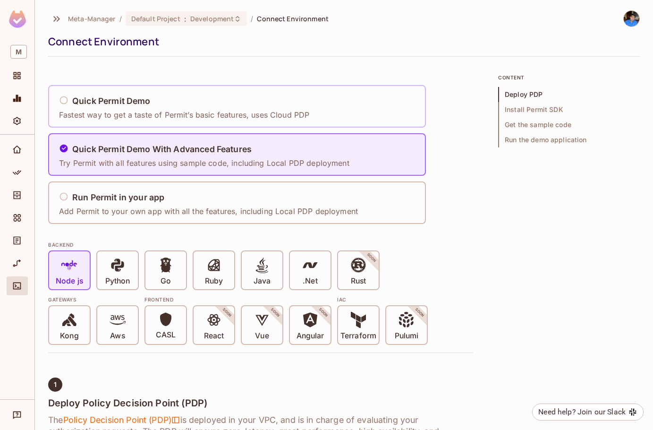
click at [99, 108] on div "Quick Permit Demo Fastest way to get a taste of Permit’s basic features, uses C…" at bounding box center [184, 107] width 250 height 28
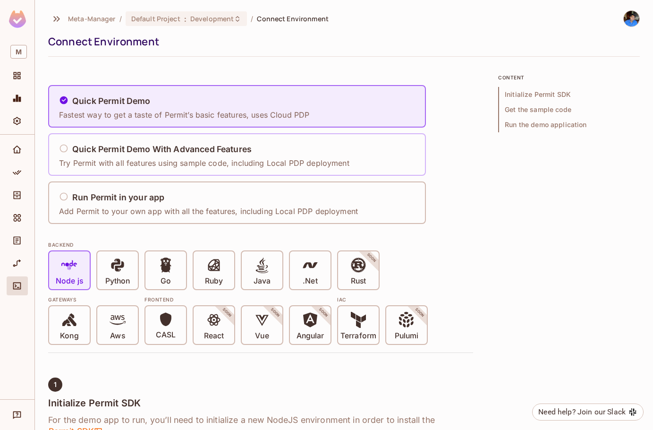
click at [102, 145] on h5 "Quick Permit Demo With Advanced Features" at bounding box center [162, 149] width 180 height 9
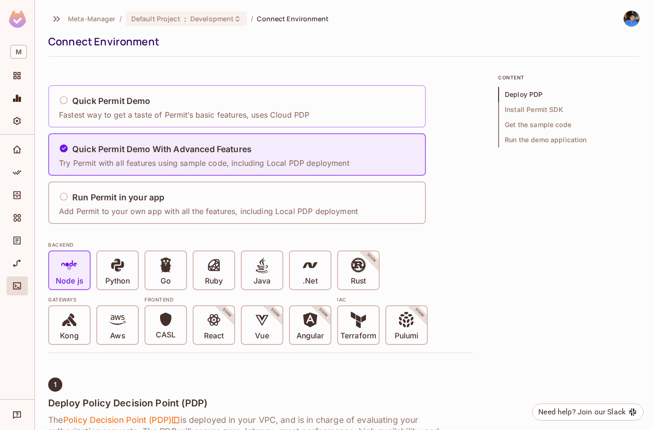
click at [112, 115] on p "Fastest way to get a taste of Permit’s basic features, uses Cloud PDP" at bounding box center [184, 115] width 250 height 10
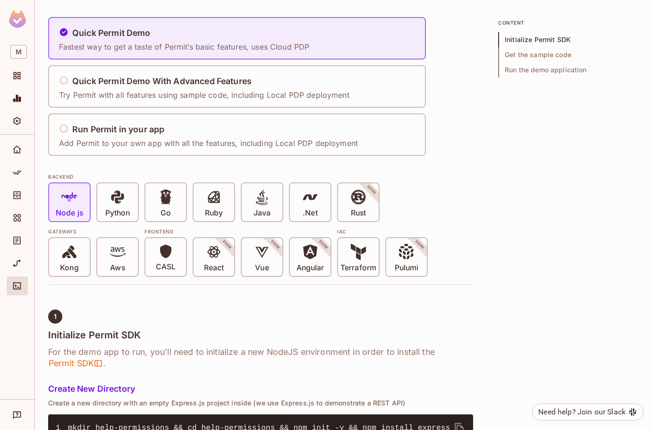
scroll to position [62, 0]
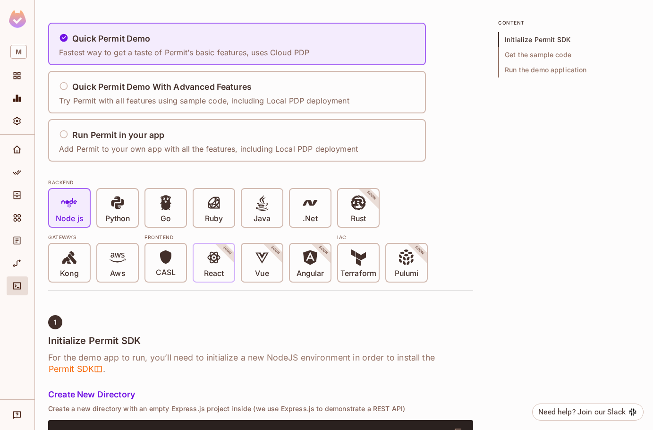
click at [216, 269] on p "React" at bounding box center [214, 273] width 20 height 9
click at [216, 268] on span at bounding box center [214, 258] width 16 height 19
click at [82, 203] on span "Node js" at bounding box center [69, 209] width 27 height 29
click at [137, 90] on h5 "Quick Permit Demo With Advanced Features" at bounding box center [162, 86] width 180 height 9
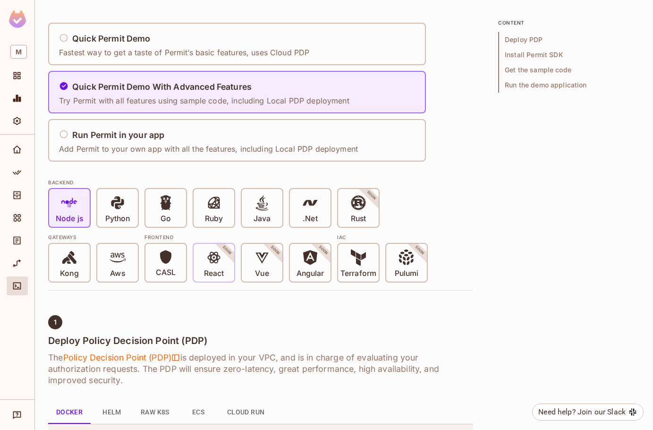
click at [222, 265] on span "React" at bounding box center [214, 263] width 20 height 29
click at [172, 269] on p "CASL" at bounding box center [166, 272] width 20 height 9
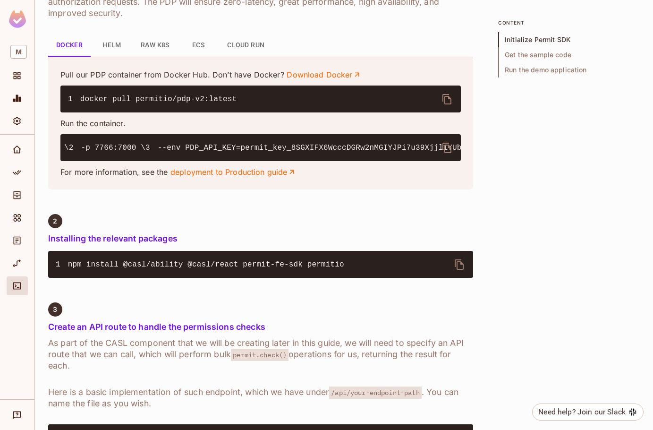
scroll to position [0, 3]
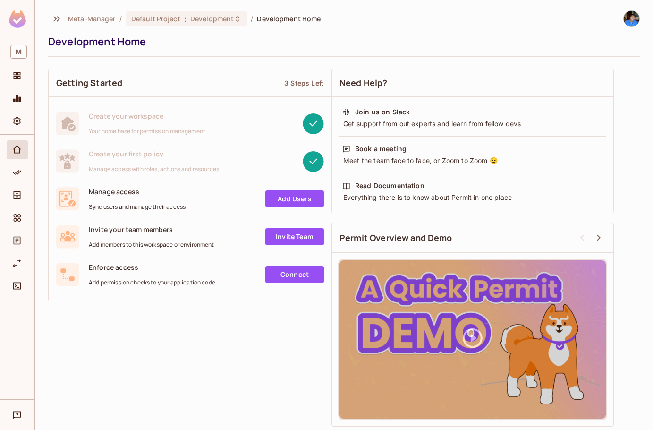
click at [110, 163] on div "Create your first policy Manage access with roles, actions and resources" at bounding box center [154, 161] width 130 height 24
click at [253, 196] on div "Add Users" at bounding box center [255, 198] width 138 height 17
drag, startPoint x: 115, startPoint y: 167, endPoint x: 75, endPoint y: 152, distance: 42.3
click at [114, 167] on span "Manage access with roles, actions and resources" at bounding box center [154, 169] width 130 height 8
click at [293, 197] on link "Add Users" at bounding box center [294, 198] width 59 height 17
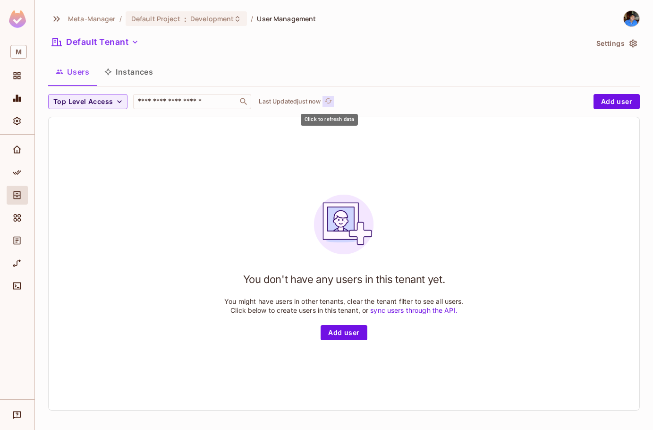
click at [329, 100] on icon "refresh" at bounding box center [329, 101] width 8 height 8
click at [122, 73] on button "Instances" at bounding box center [129, 72] width 64 height 24
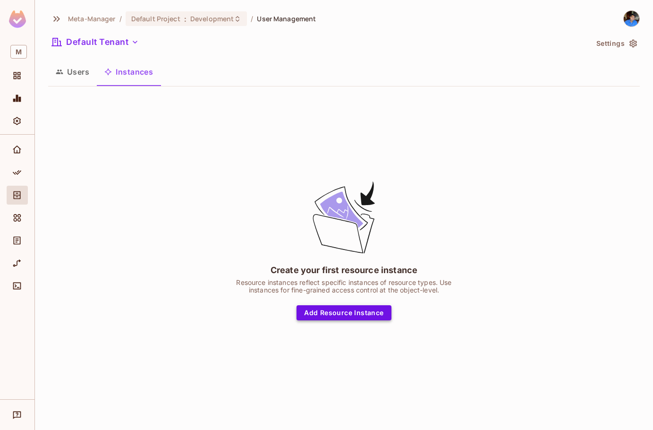
click at [330, 313] on button "Add Resource Instance" at bounding box center [344, 312] width 94 height 15
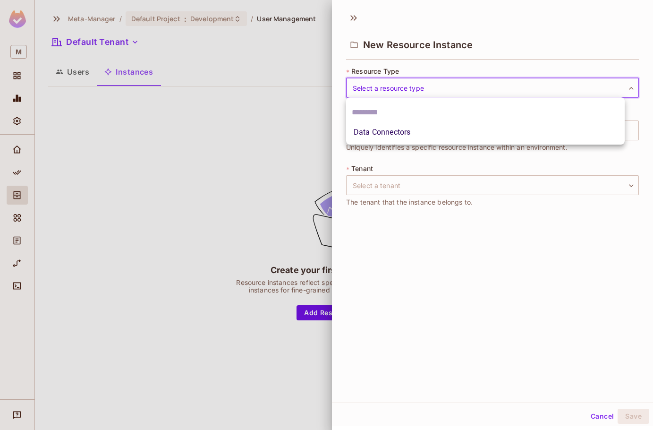
click at [372, 85] on body "M Meta-Manager / Default Project : Development / User Management Default Tenant…" at bounding box center [326, 215] width 653 height 430
click at [380, 137] on li "Data Connectors" at bounding box center [485, 132] width 279 height 17
type input "**********"
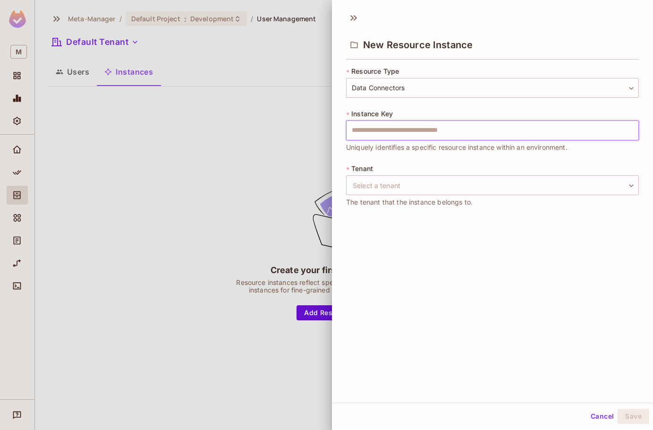
click at [372, 131] on input "text" at bounding box center [492, 130] width 293 height 20
click at [365, 184] on body "**********" at bounding box center [326, 215] width 653 height 430
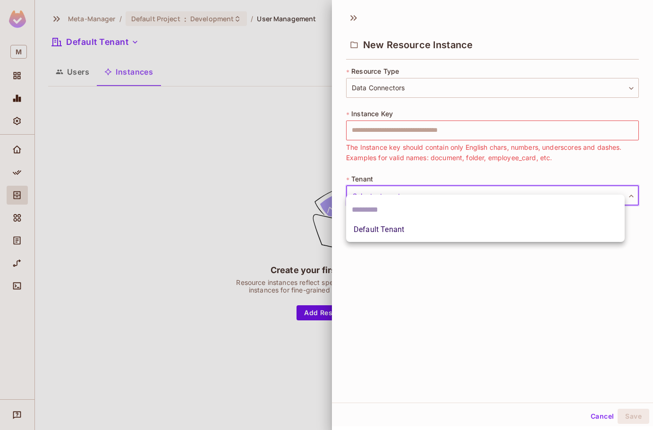
click at [382, 232] on li "Default Tenant" at bounding box center [485, 229] width 279 height 17
type input "*******"
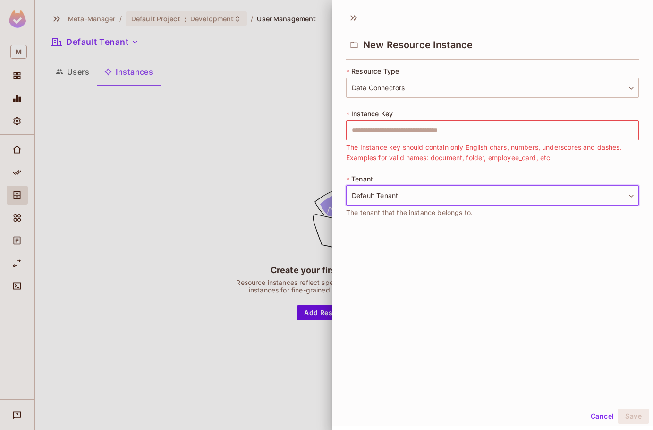
click at [129, 167] on div at bounding box center [326, 215] width 653 height 430
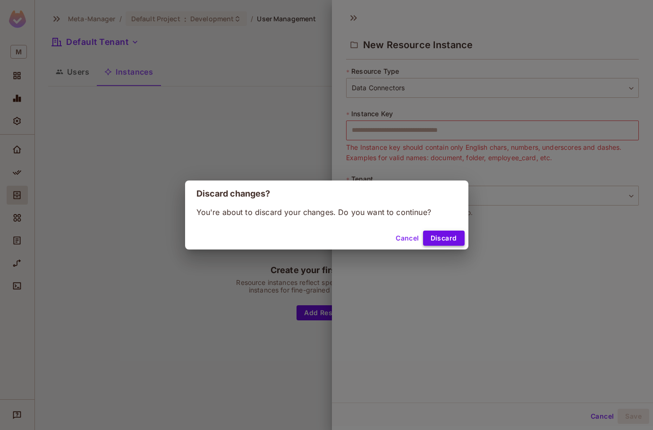
click at [438, 238] on button "Discard" at bounding box center [444, 238] width 42 height 15
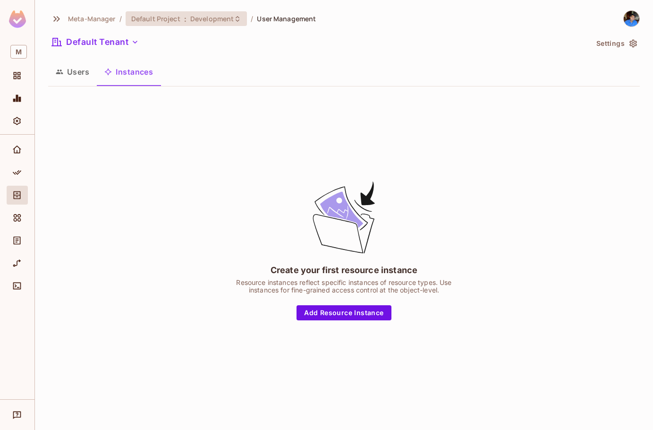
click at [191, 20] on span "Development" at bounding box center [211, 18] width 43 height 9
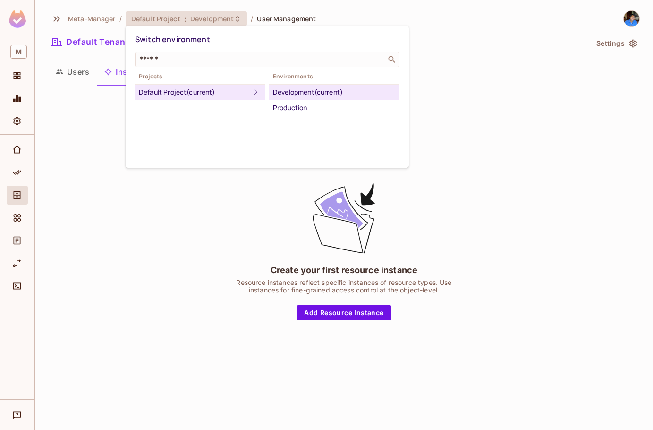
click at [191, 20] on div at bounding box center [326, 215] width 653 height 430
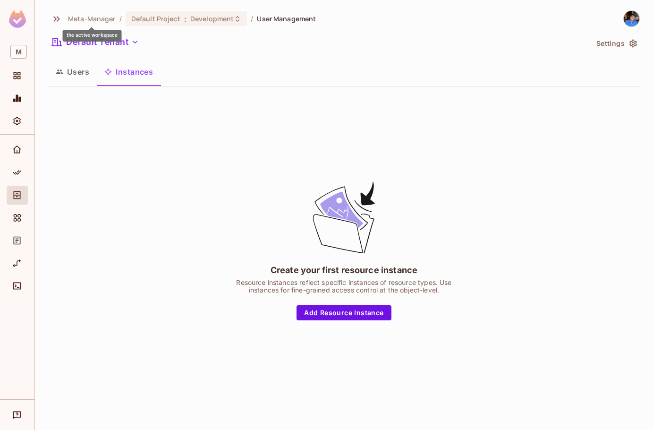
click at [92, 16] on span "Meta-Manager" at bounding box center [92, 18] width 48 height 9
click at [56, 21] on icon "button" at bounding box center [56, 18] width 11 height 11
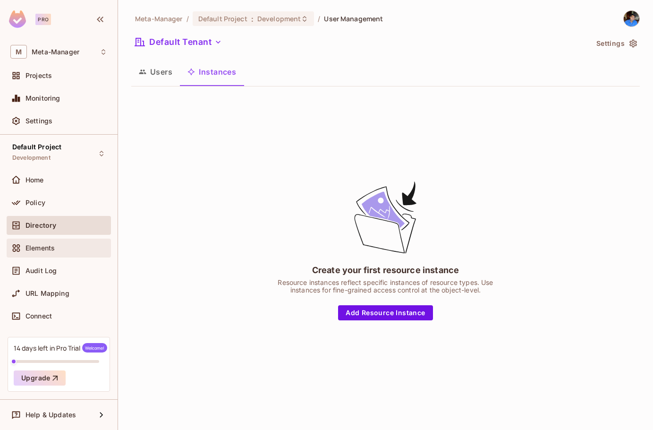
click at [40, 242] on div "Elements" at bounding box center [59, 248] width 104 height 19
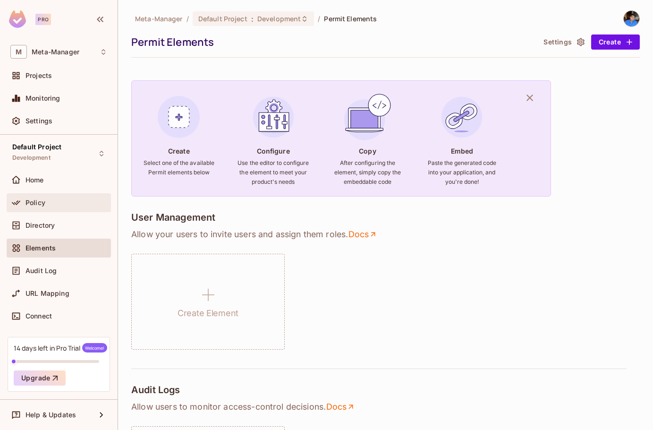
click at [34, 202] on span "Policy" at bounding box center [36, 203] width 20 height 8
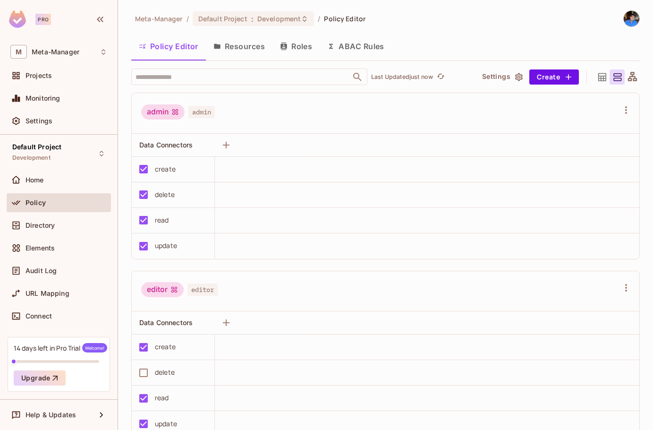
click at [630, 75] on icon at bounding box center [633, 77] width 12 height 12
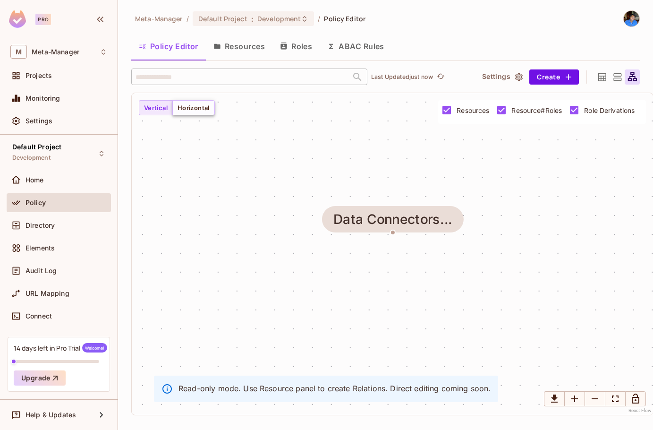
click at [194, 113] on button "Horizontal" at bounding box center [193, 107] width 43 height 15
click at [148, 109] on button "Vertical" at bounding box center [156, 107] width 34 height 15
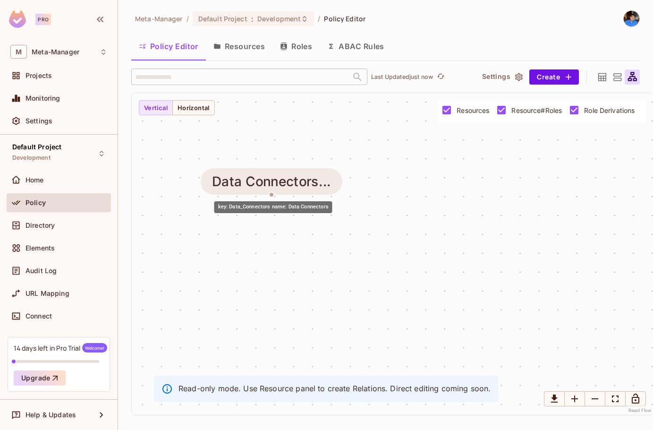
drag, startPoint x: 394, startPoint y: 227, endPoint x: 273, endPoint y: 188, distance: 127.9
click at [273, 188] on div "Data Connectors..." at bounding box center [271, 181] width 119 height 15
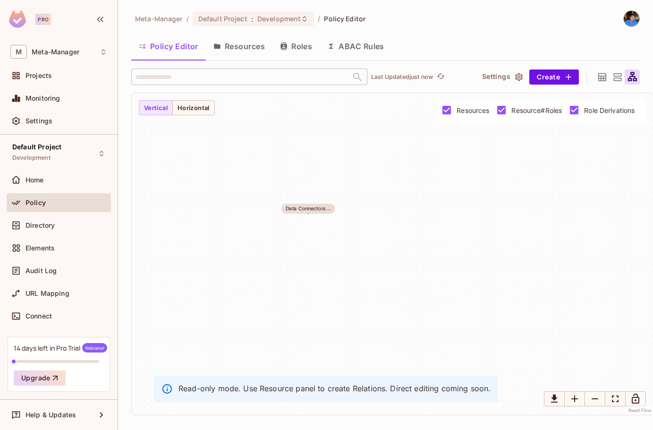
drag, startPoint x: 310, startPoint y: 319, endPoint x: 337, endPoint y: 294, distance: 37.4
click at [337, 294] on div "Data Connectors..." at bounding box center [393, 254] width 522 height 322
click at [299, 206] on div "Data Connectors..." at bounding box center [308, 209] width 45 height 6
click at [298, 48] on button "Roles" at bounding box center [296, 46] width 47 height 24
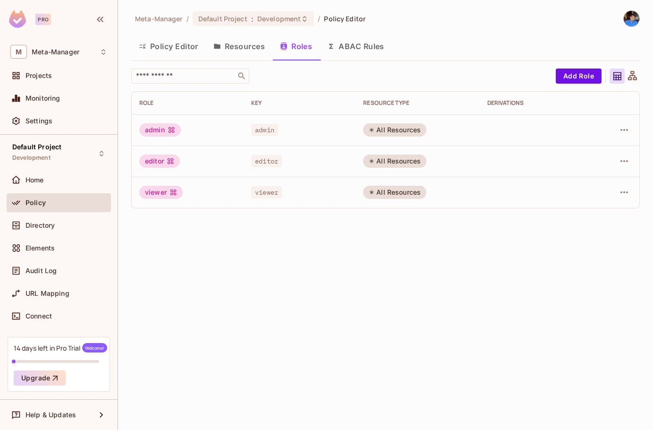
click at [351, 41] on button "ABAC Rules" at bounding box center [356, 46] width 72 height 24
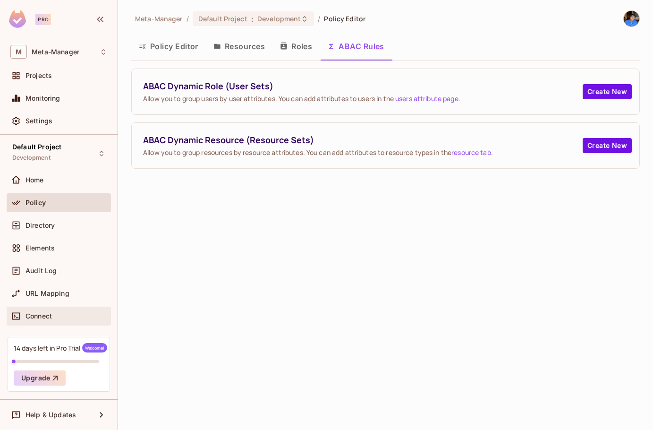
click at [24, 311] on div at bounding box center [17, 315] width 15 height 11
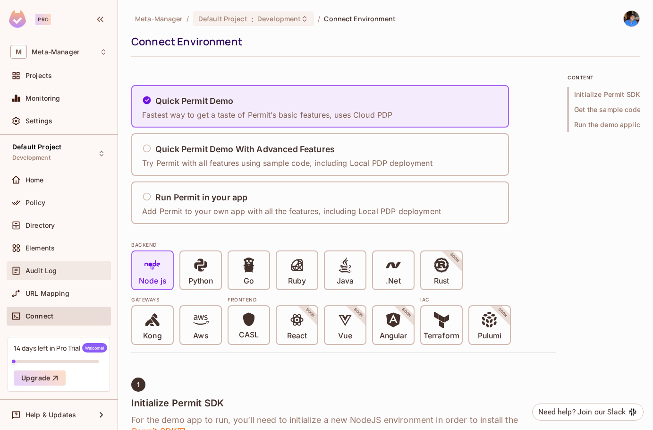
click at [42, 275] on div "Audit Log" at bounding box center [58, 270] width 97 height 11
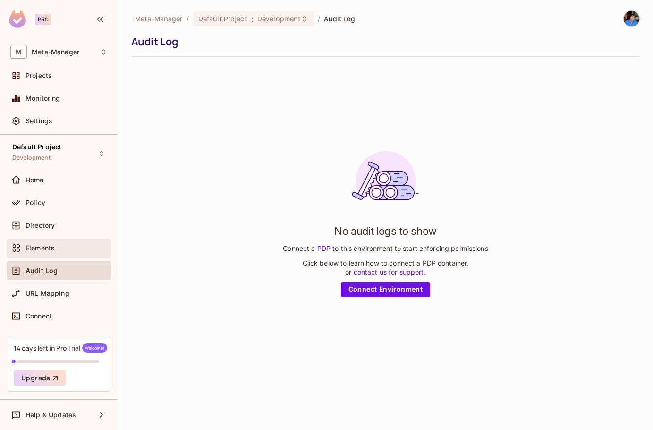
click at [36, 249] on span "Elements" at bounding box center [40, 248] width 29 height 8
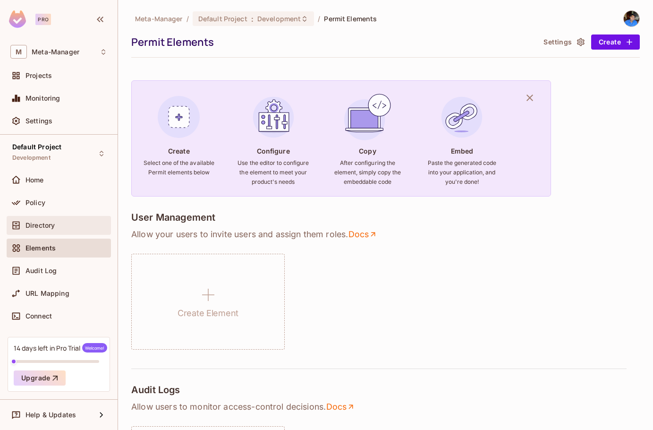
click at [40, 228] on span "Directory" at bounding box center [40, 226] width 29 height 8
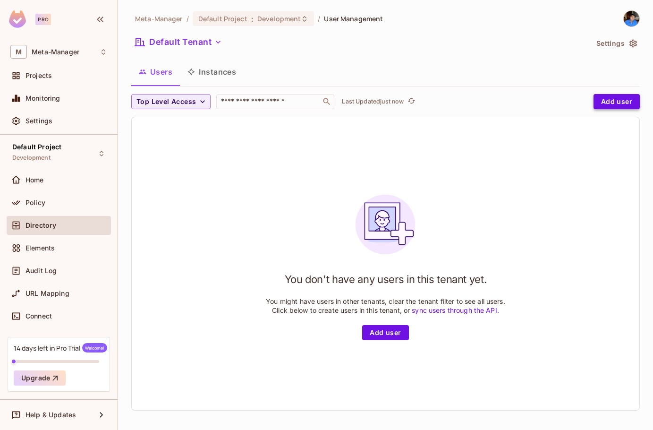
click at [615, 102] on button "Add user" at bounding box center [617, 101] width 46 height 15
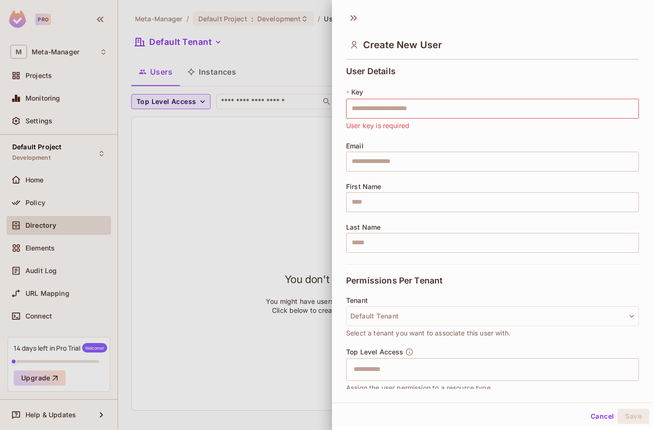
click at [350, 20] on icon at bounding box center [353, 17] width 15 height 15
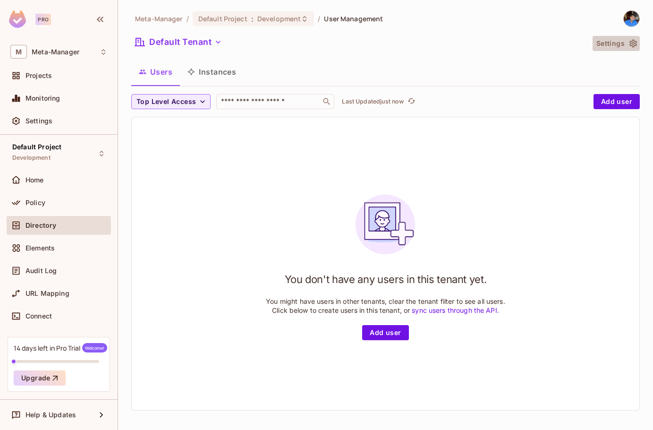
click at [621, 40] on button "Settings" at bounding box center [616, 43] width 47 height 15
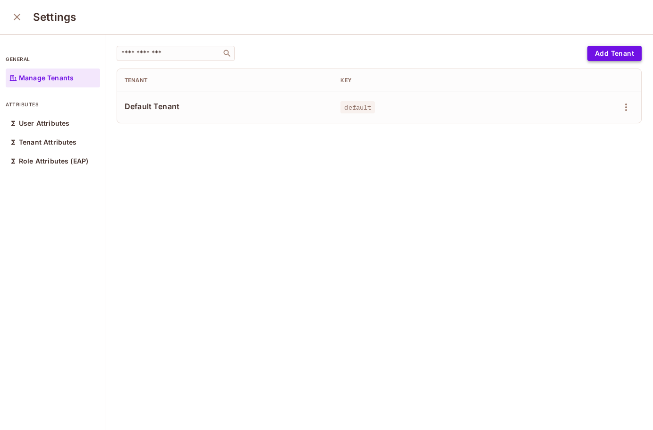
click at [610, 51] on button "Add Tenant" at bounding box center [615, 53] width 54 height 15
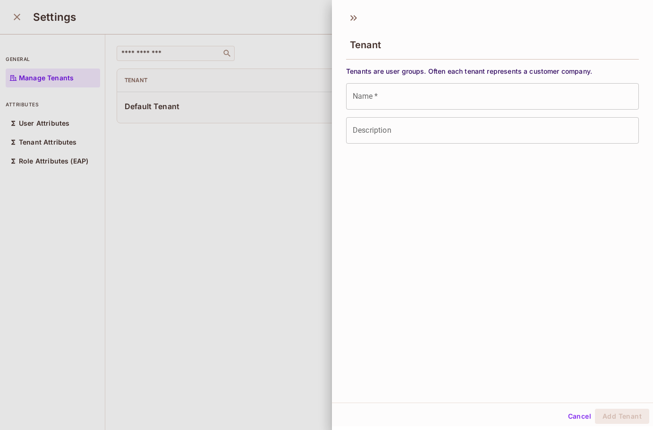
click at [243, 214] on div at bounding box center [326, 215] width 653 height 430
